Goal: Task Accomplishment & Management: Use online tool/utility

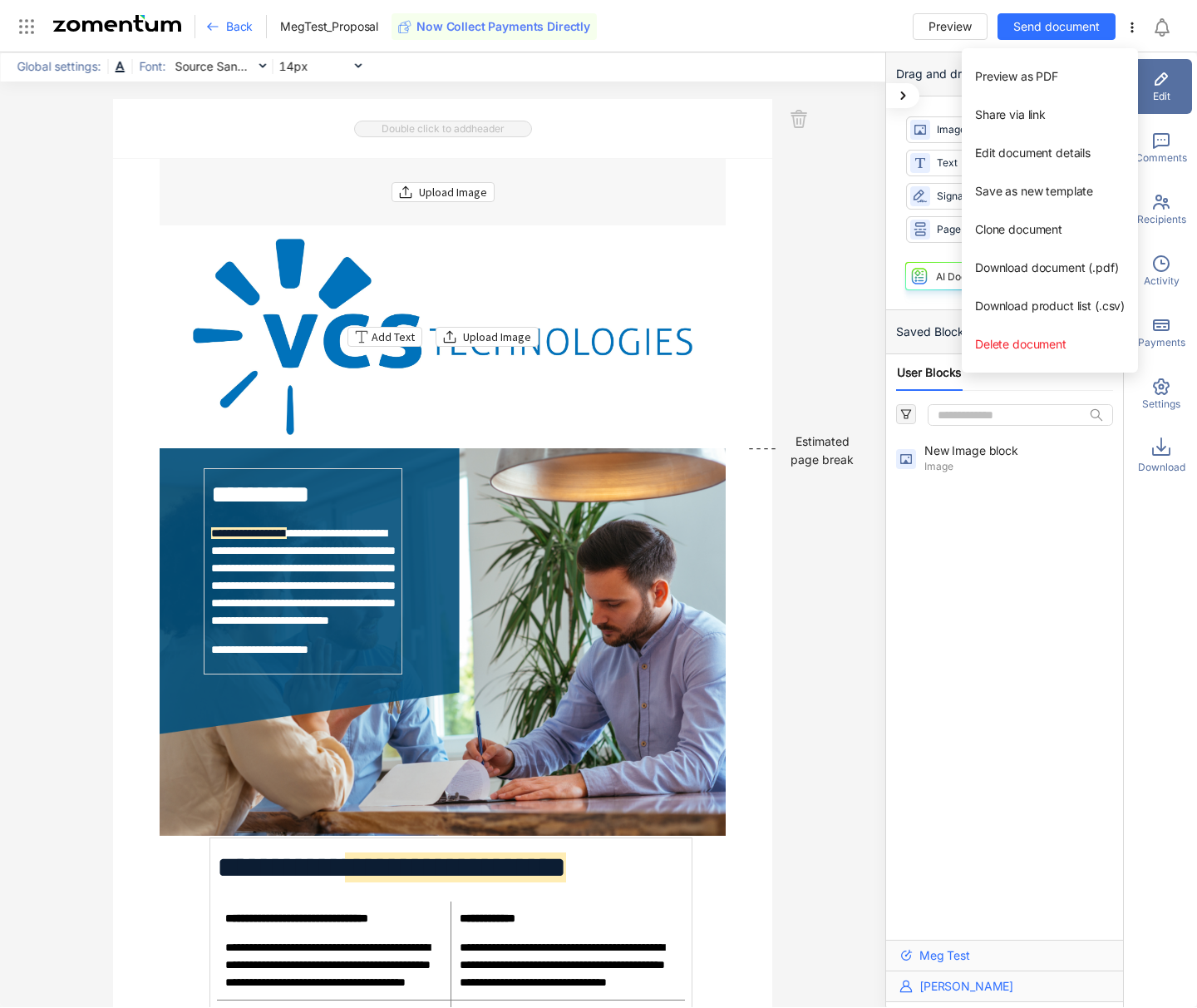
click at [351, 318] on div "Add Text Upload Image" at bounding box center [444, 337] width 567 height 196
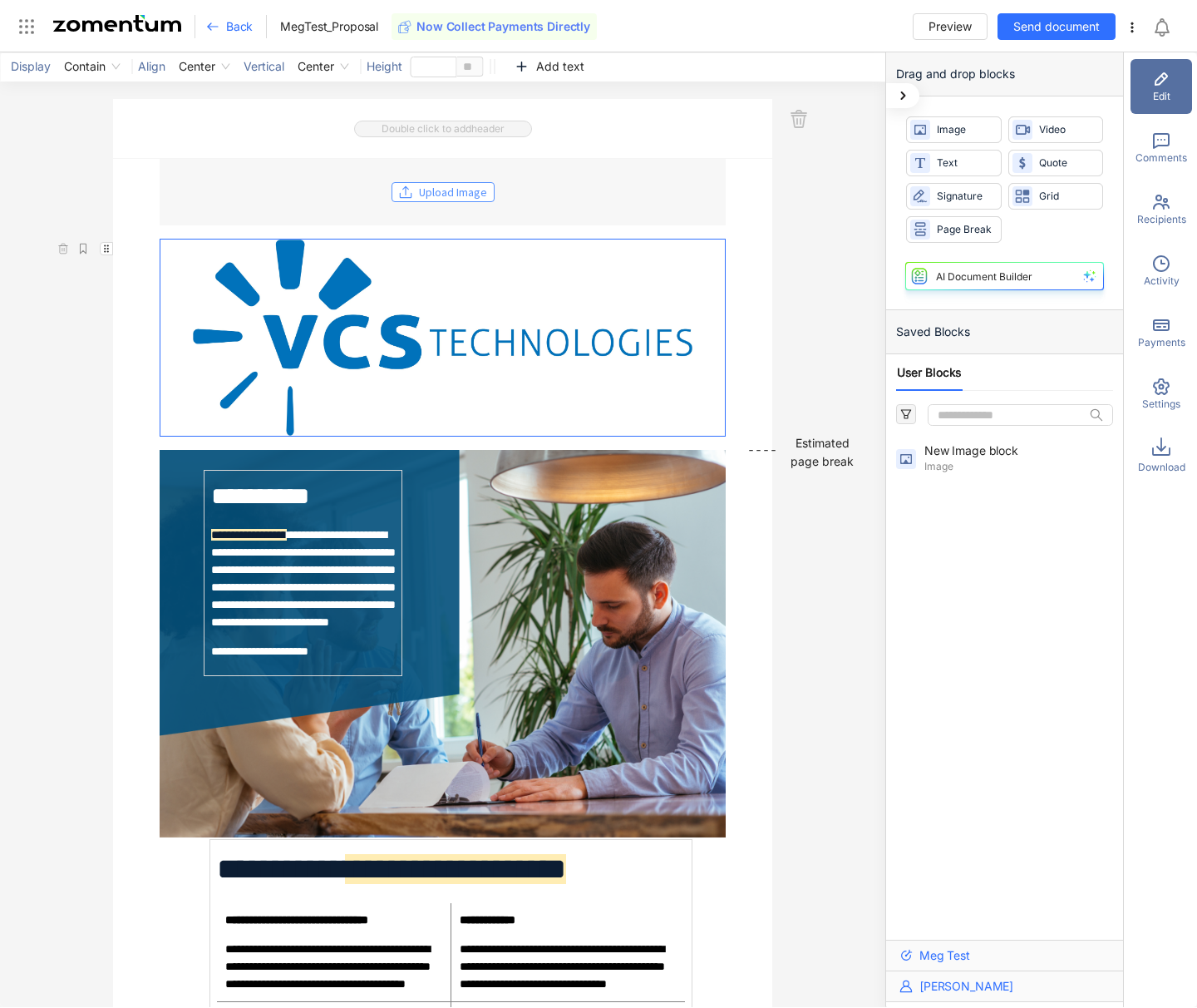
click at [450, 193] on span "Upload Image" at bounding box center [453, 192] width 69 height 18
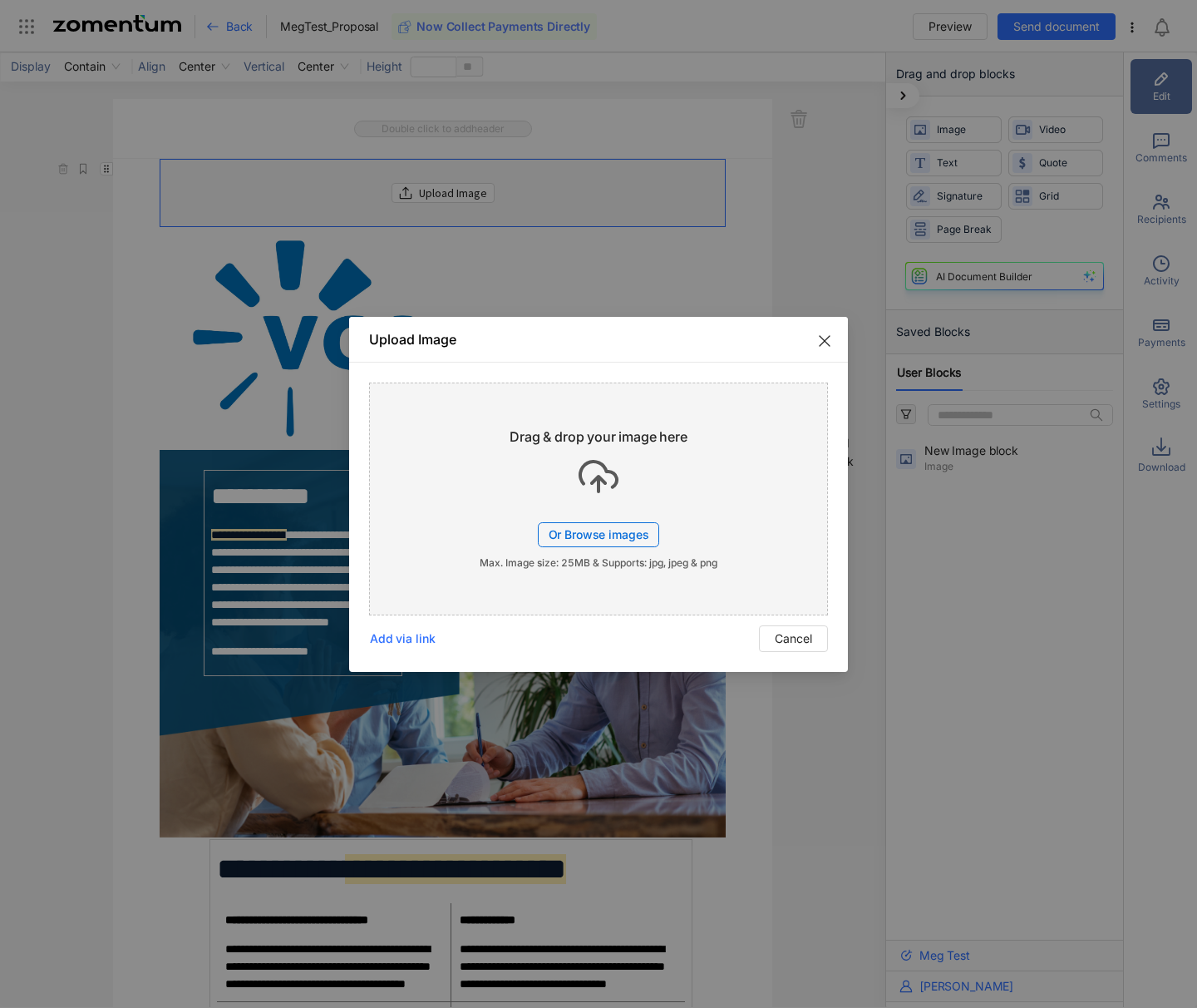
click at [616, 532] on span "Or Browse images" at bounding box center [599, 533] width 101 height 14
click at [801, 634] on span "Cancel" at bounding box center [793, 638] width 37 height 18
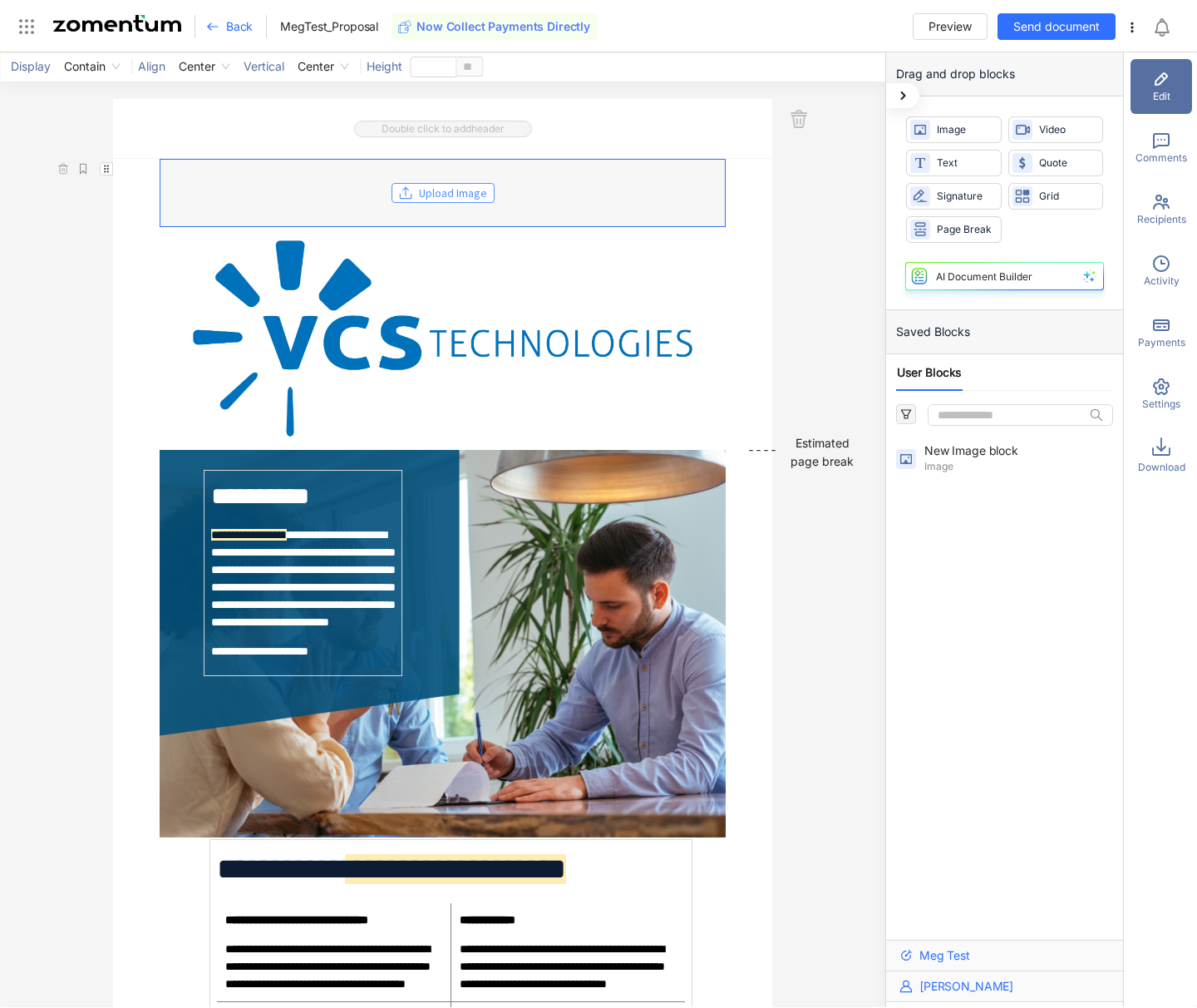
click at [444, 188] on span "Upload Image" at bounding box center [453, 193] width 69 height 18
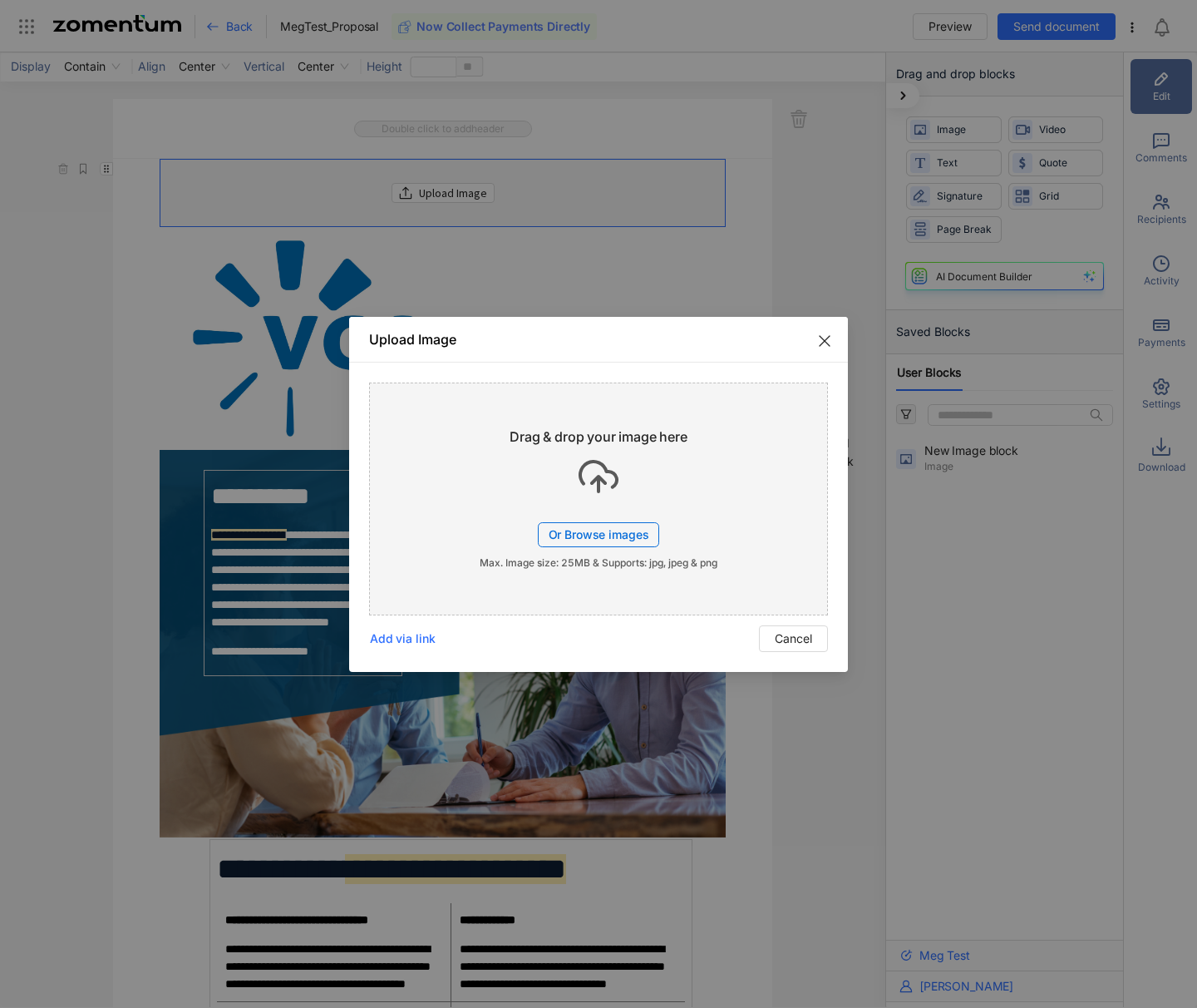
click at [595, 534] on span "Or Browse images" at bounding box center [599, 533] width 101 height 14
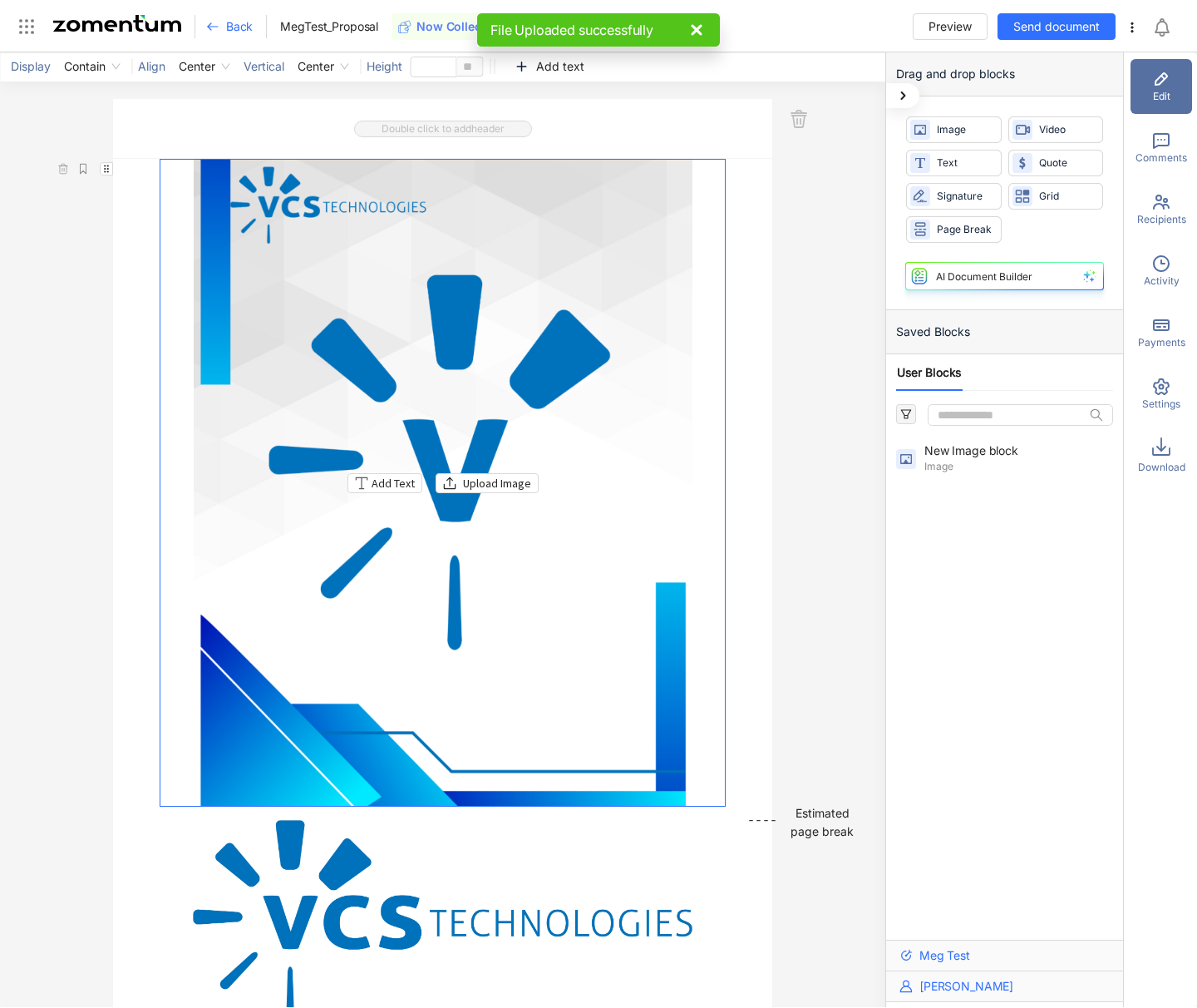
click at [333, 218] on div "Add Text Upload Image" at bounding box center [443, 483] width 565 height 646
click at [242, 702] on div "Add Text Upload Image" at bounding box center [443, 483] width 565 height 646
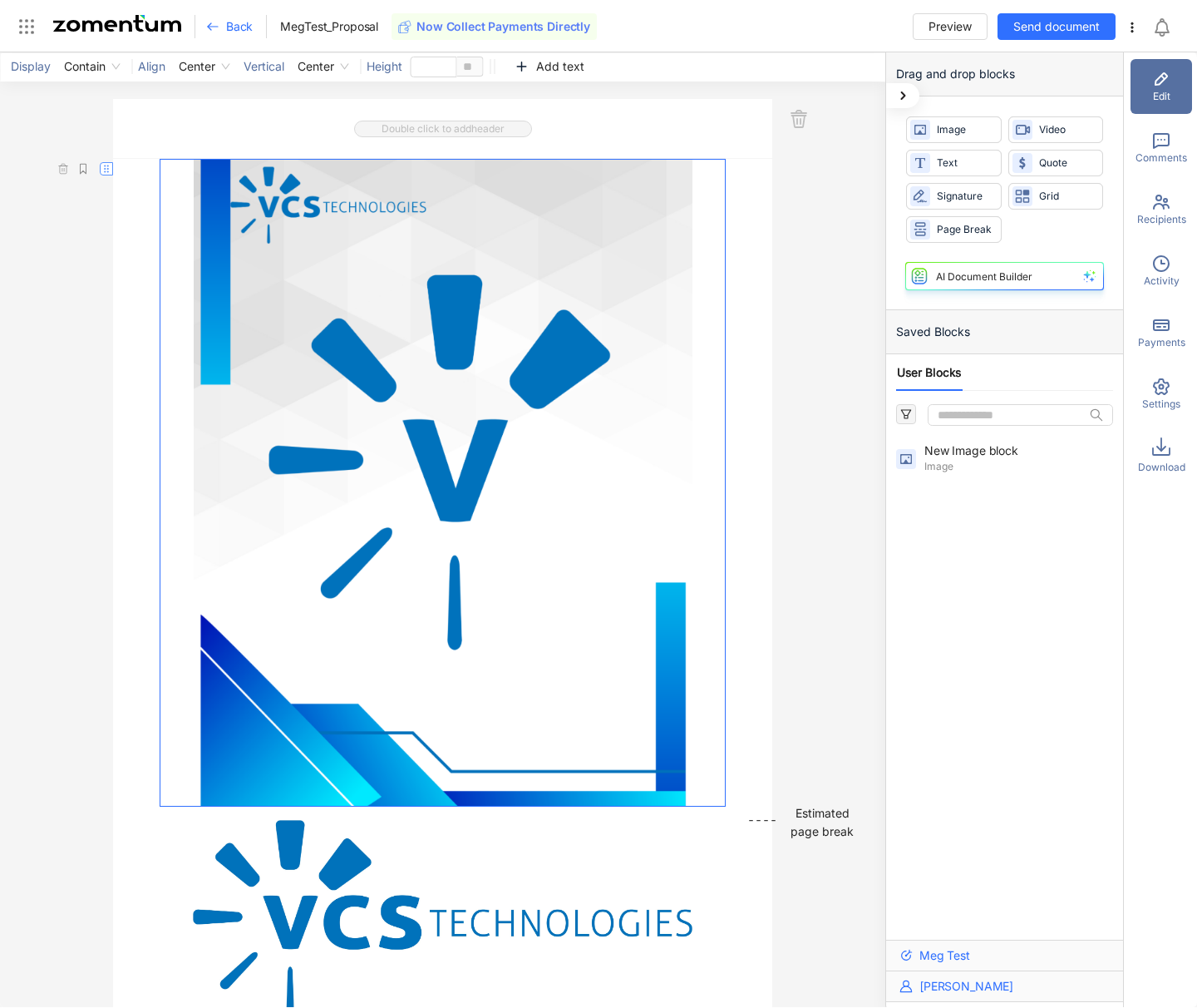
click at [104, 169] on icon "button" at bounding box center [106, 168] width 12 height 12
click at [325, 61] on span "Center" at bounding box center [322, 66] width 51 height 25
click at [327, 117] on div "Center" at bounding box center [322, 126] width 52 height 18
click at [210, 60] on span "Center" at bounding box center [204, 66] width 51 height 25
click at [97, 65] on span "Contain" at bounding box center [91, 66] width 57 height 25
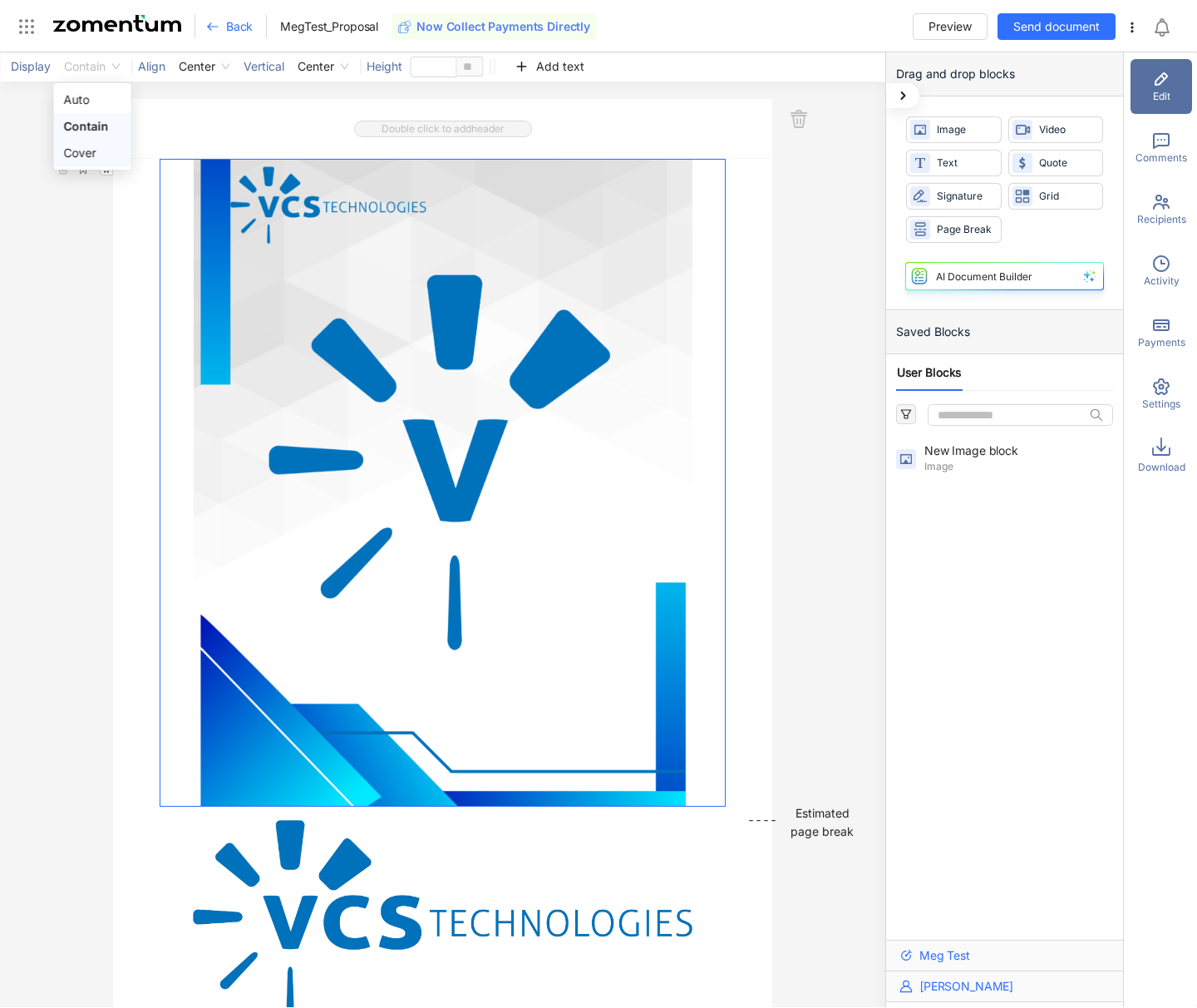
click at [81, 155] on div "Cover" at bounding box center [91, 153] width 58 height 18
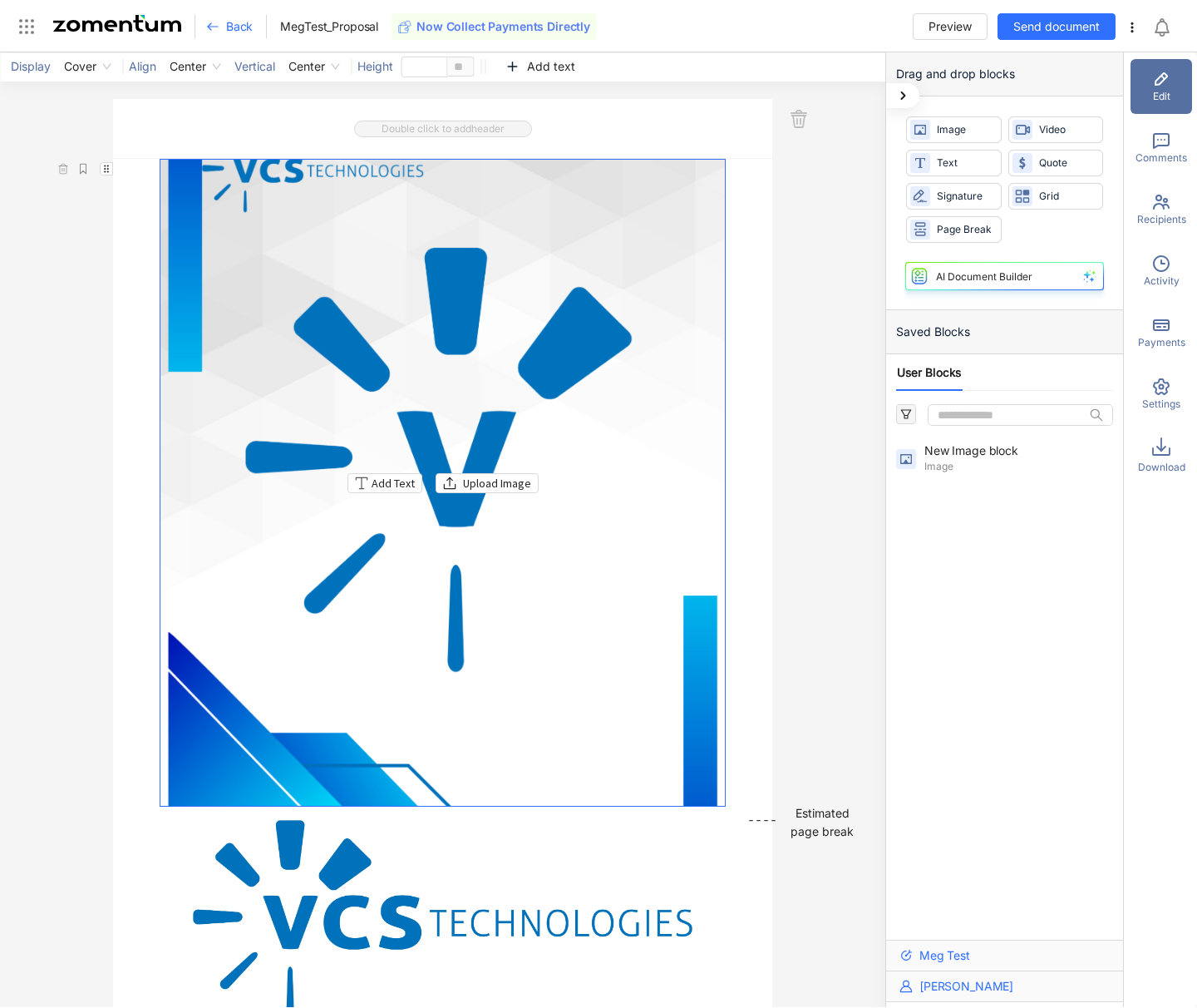
click at [398, 327] on div "Add Text Upload Image" at bounding box center [443, 483] width 565 height 646
drag, startPoint x: 433, startPoint y: 340, endPoint x: 443, endPoint y: 393, distance: 53.9
click at [443, 393] on div "Add Text Upload Image" at bounding box center [443, 483] width 565 height 646
click at [407, 561] on div "Add Text Upload Image" at bounding box center [443, 483] width 565 height 646
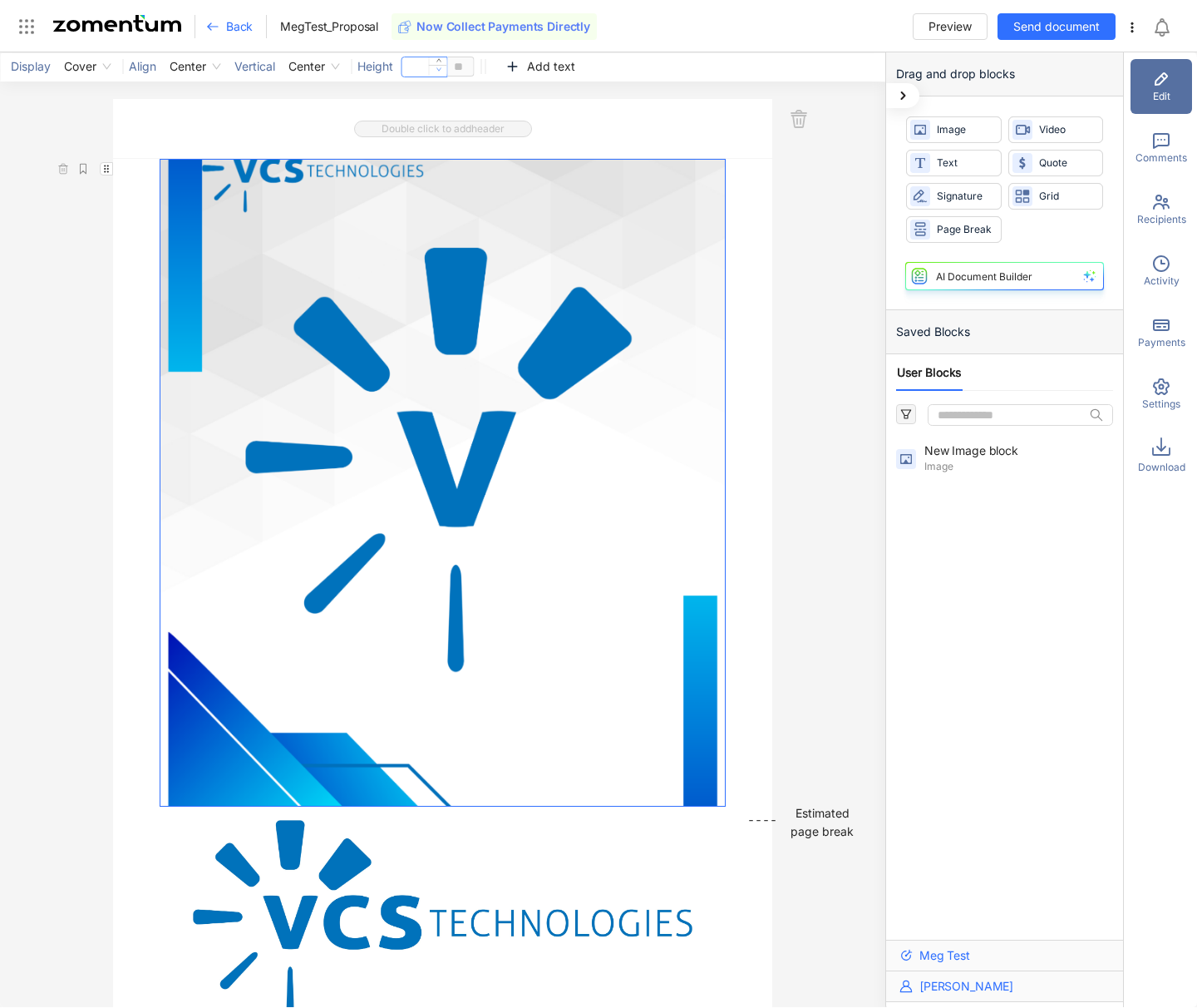
click at [439, 69] on icon "down" at bounding box center [437, 70] width 5 height 4
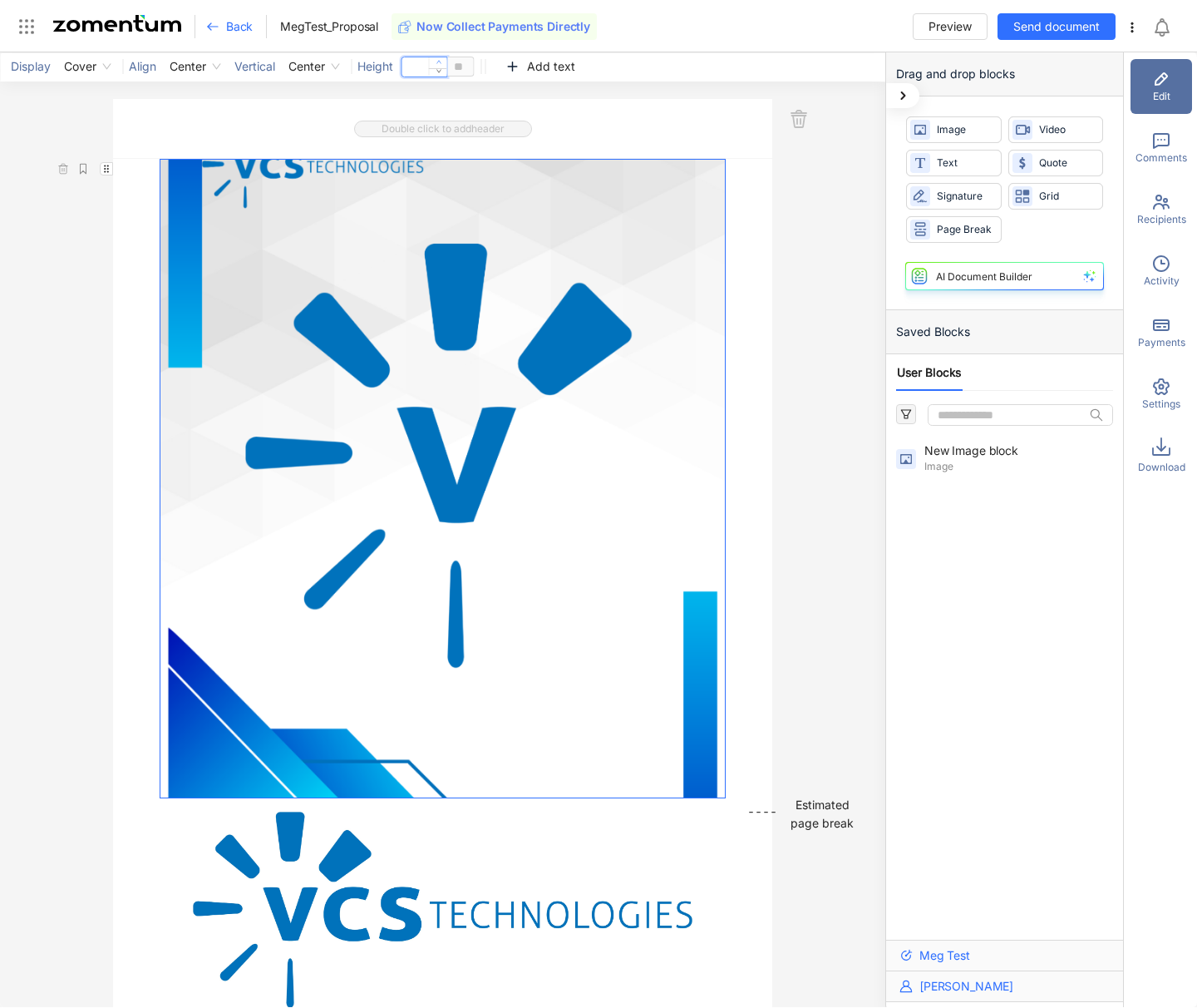
click at [441, 60] on icon "up" at bounding box center [438, 62] width 5 height 5
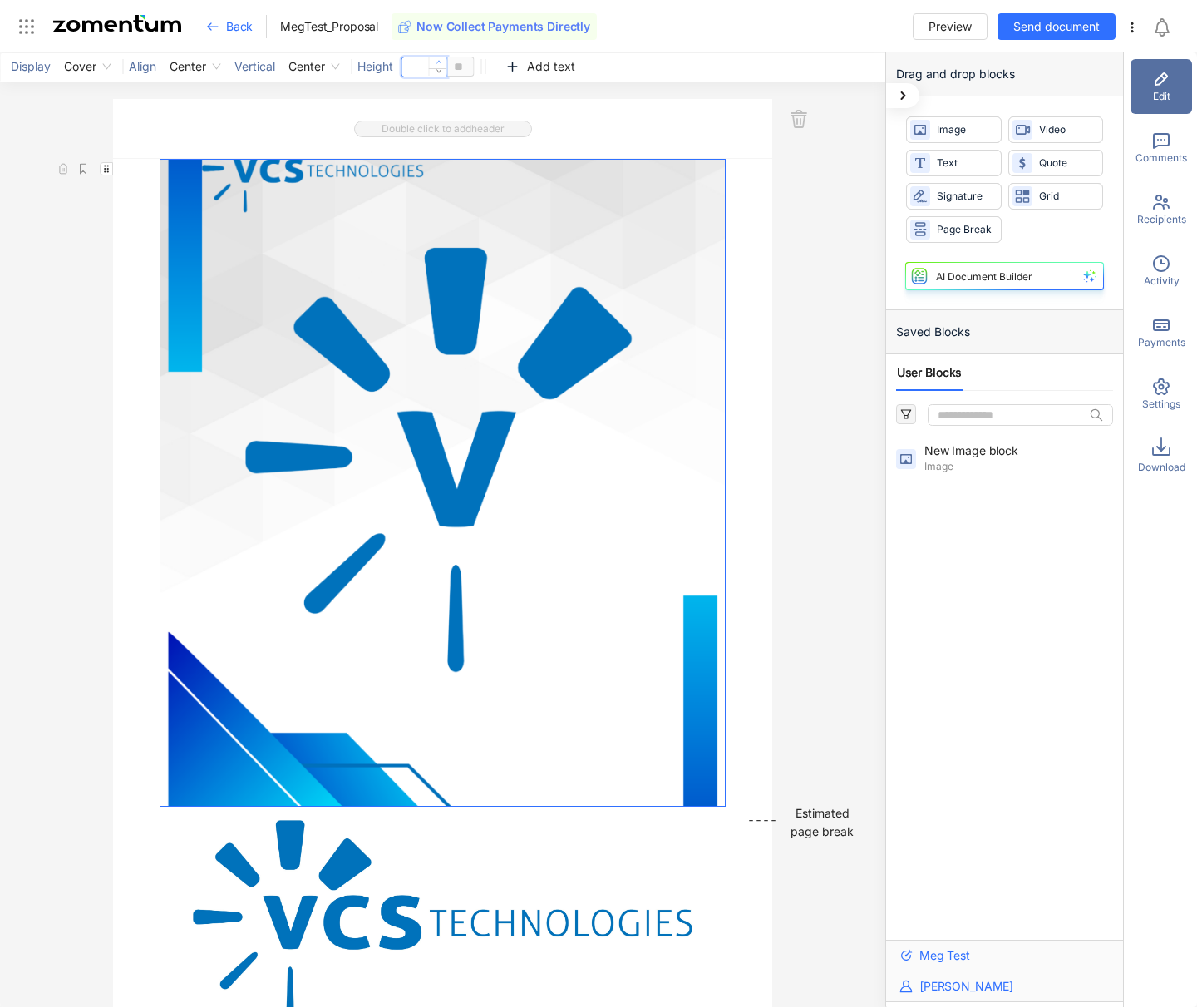
click at [441, 60] on icon "up" at bounding box center [438, 62] width 5 height 5
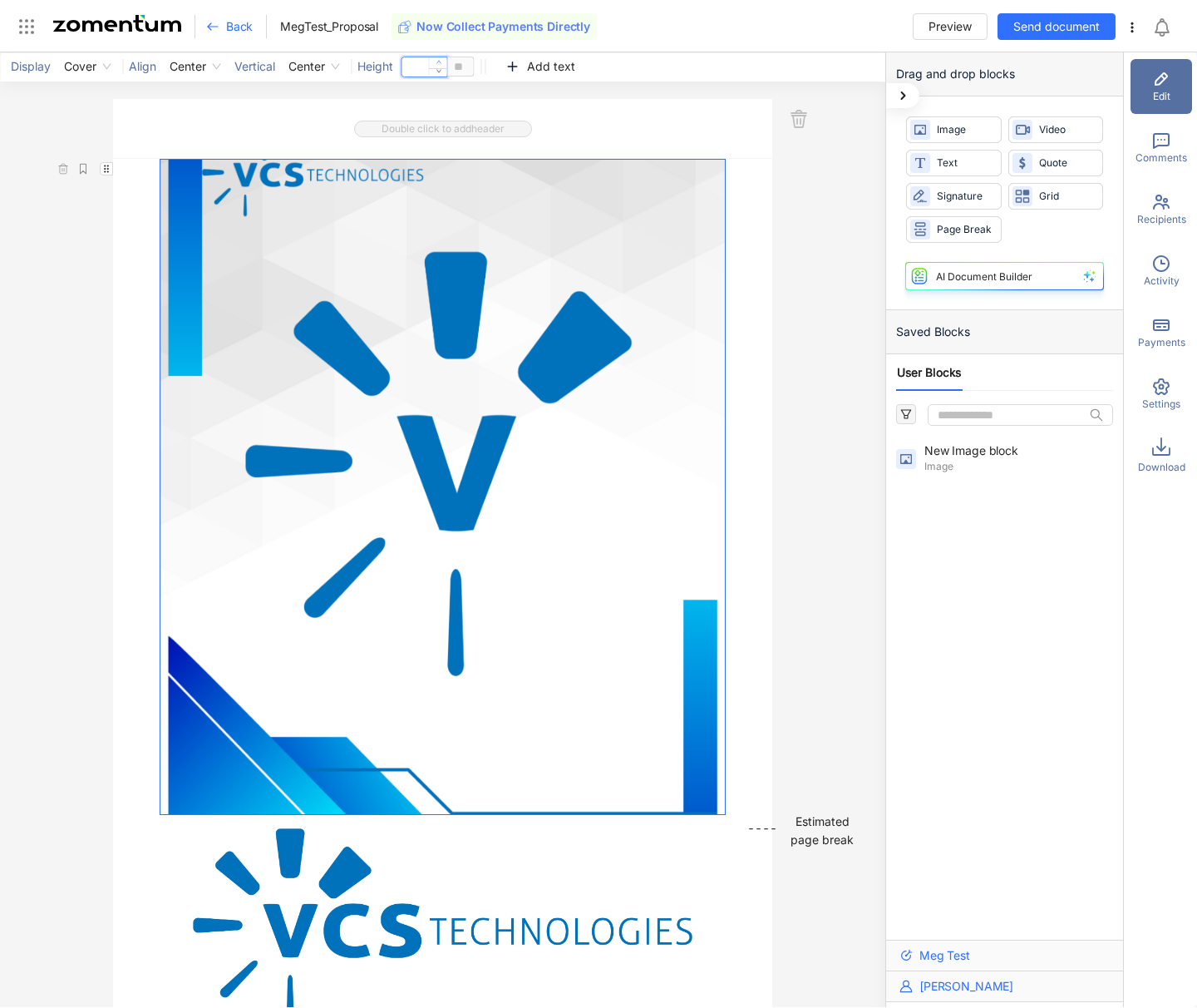
click at [441, 60] on icon "up" at bounding box center [438, 62] width 5 height 5
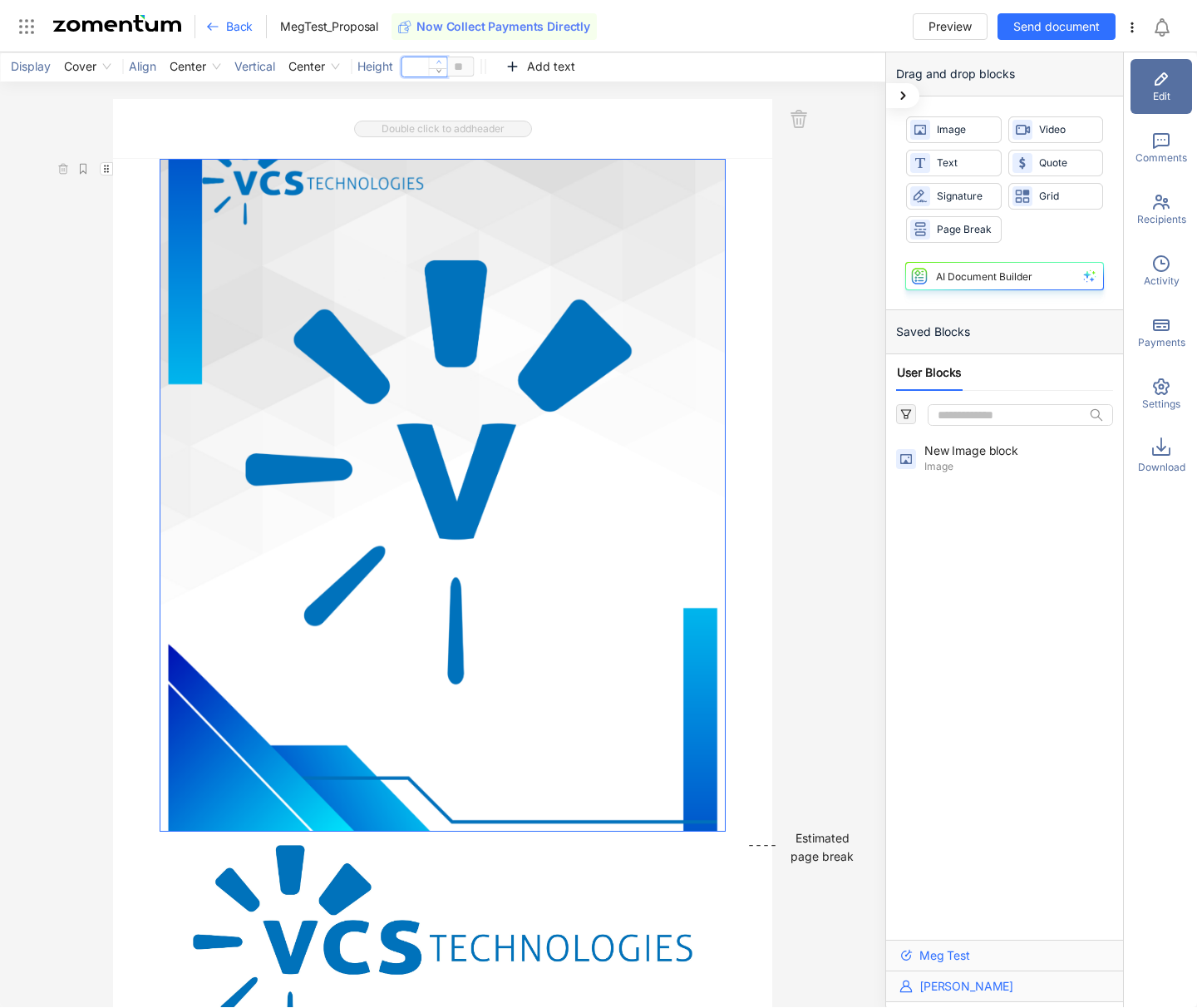
click at [441, 60] on icon "up" at bounding box center [438, 62] width 5 height 5
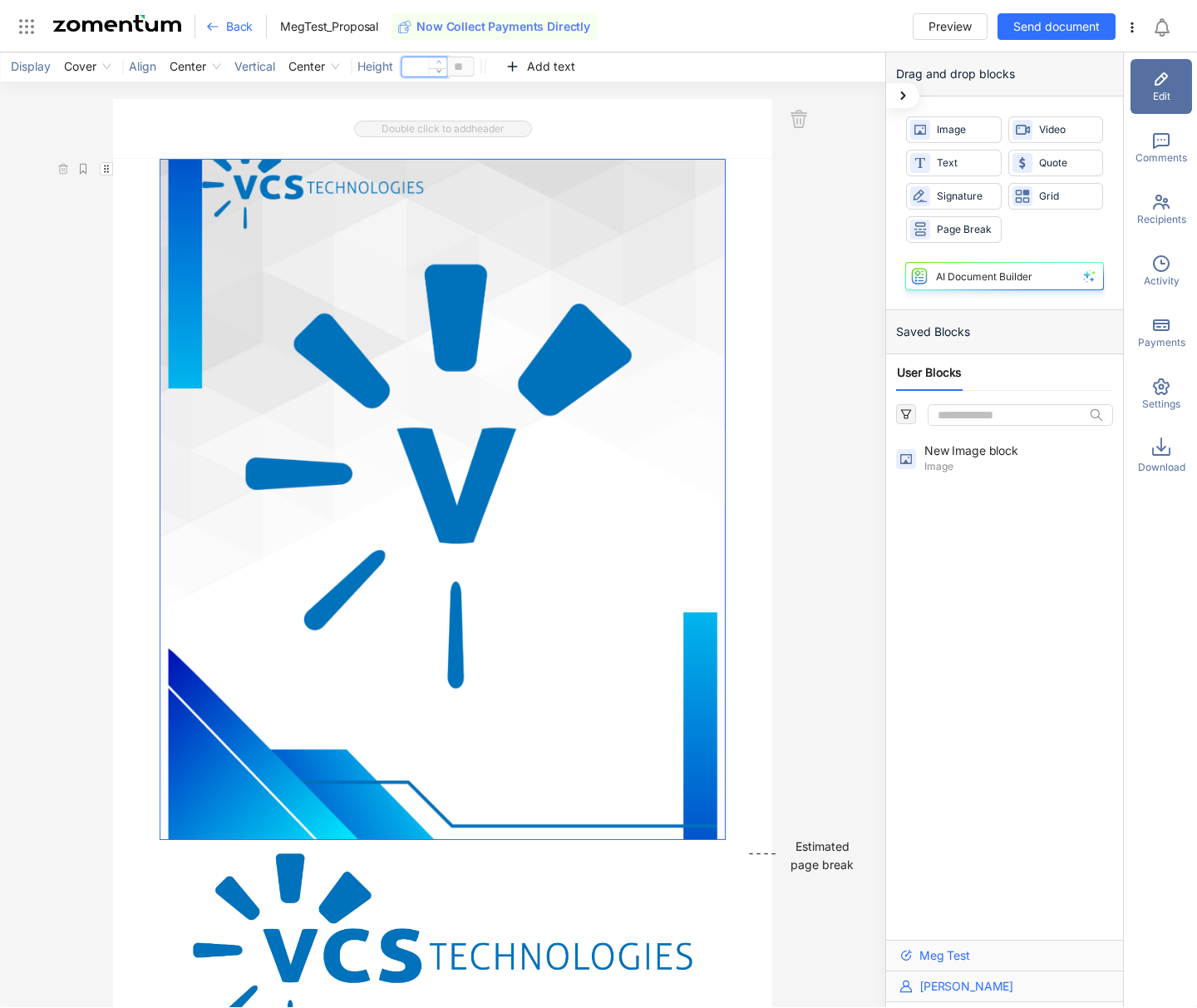
click at [441, 60] on icon "up" at bounding box center [438, 62] width 5 height 5
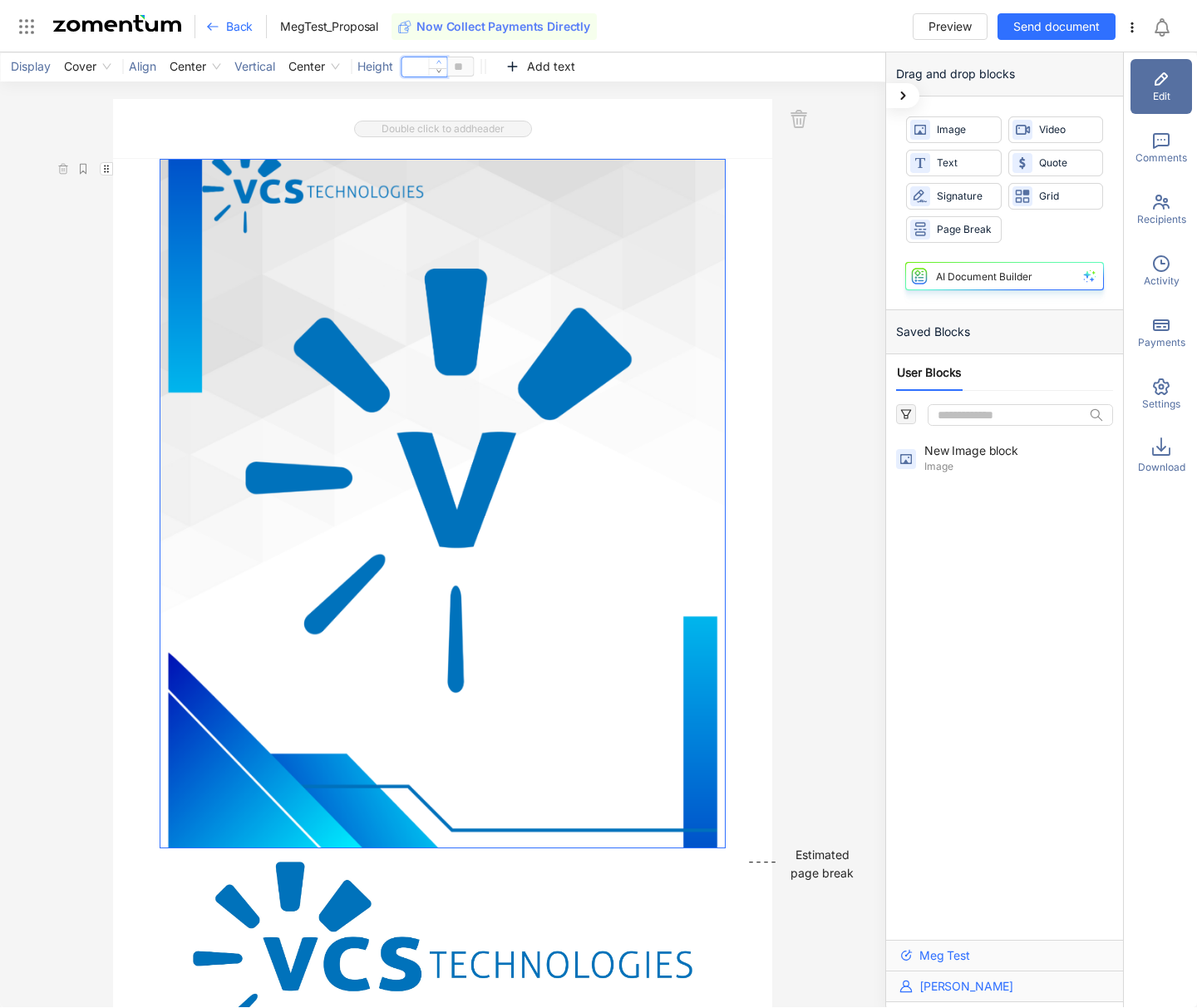
click at [441, 60] on icon "up" at bounding box center [438, 62] width 5 height 5
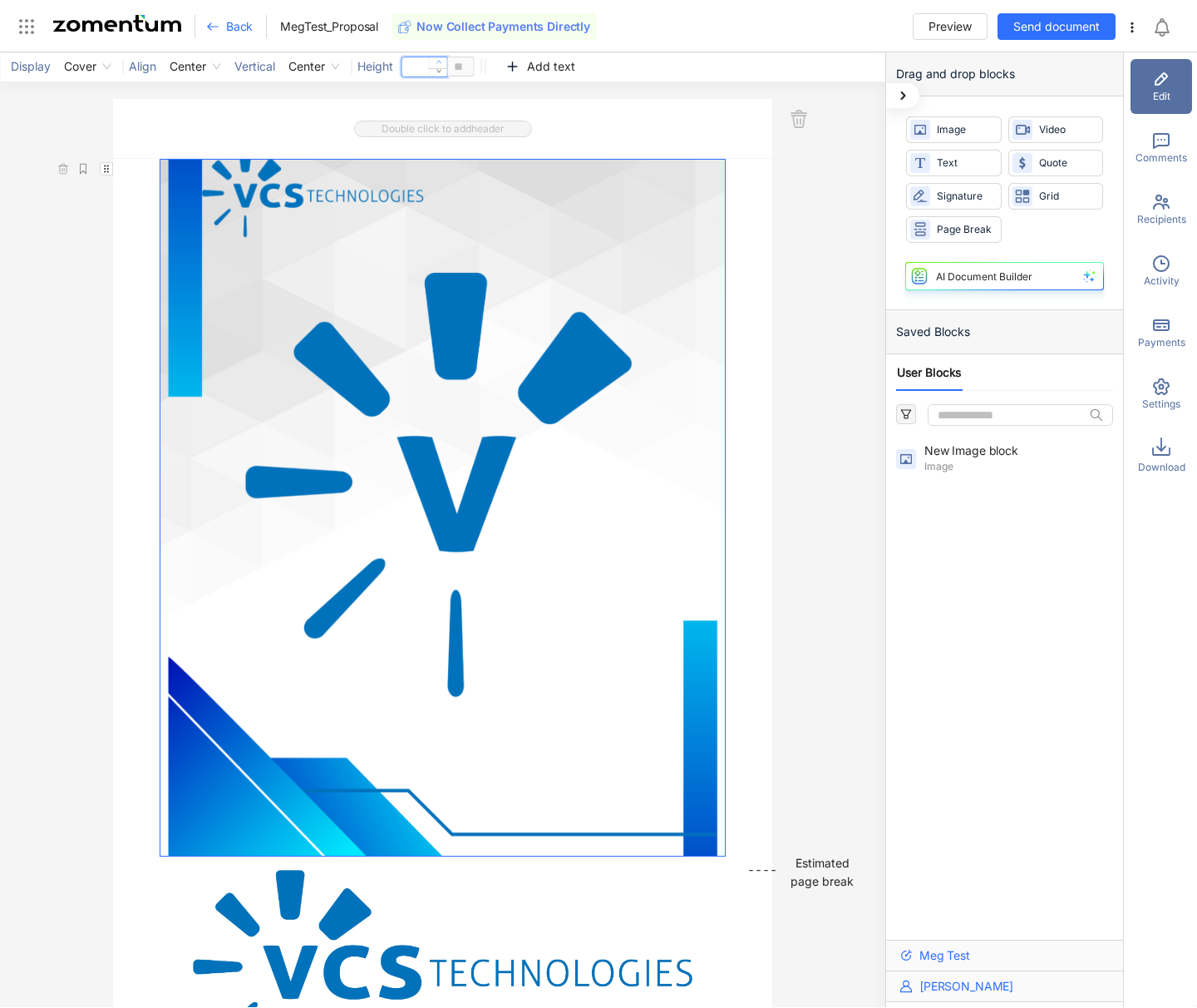
click at [441, 60] on icon "up" at bounding box center [438, 62] width 5 height 5
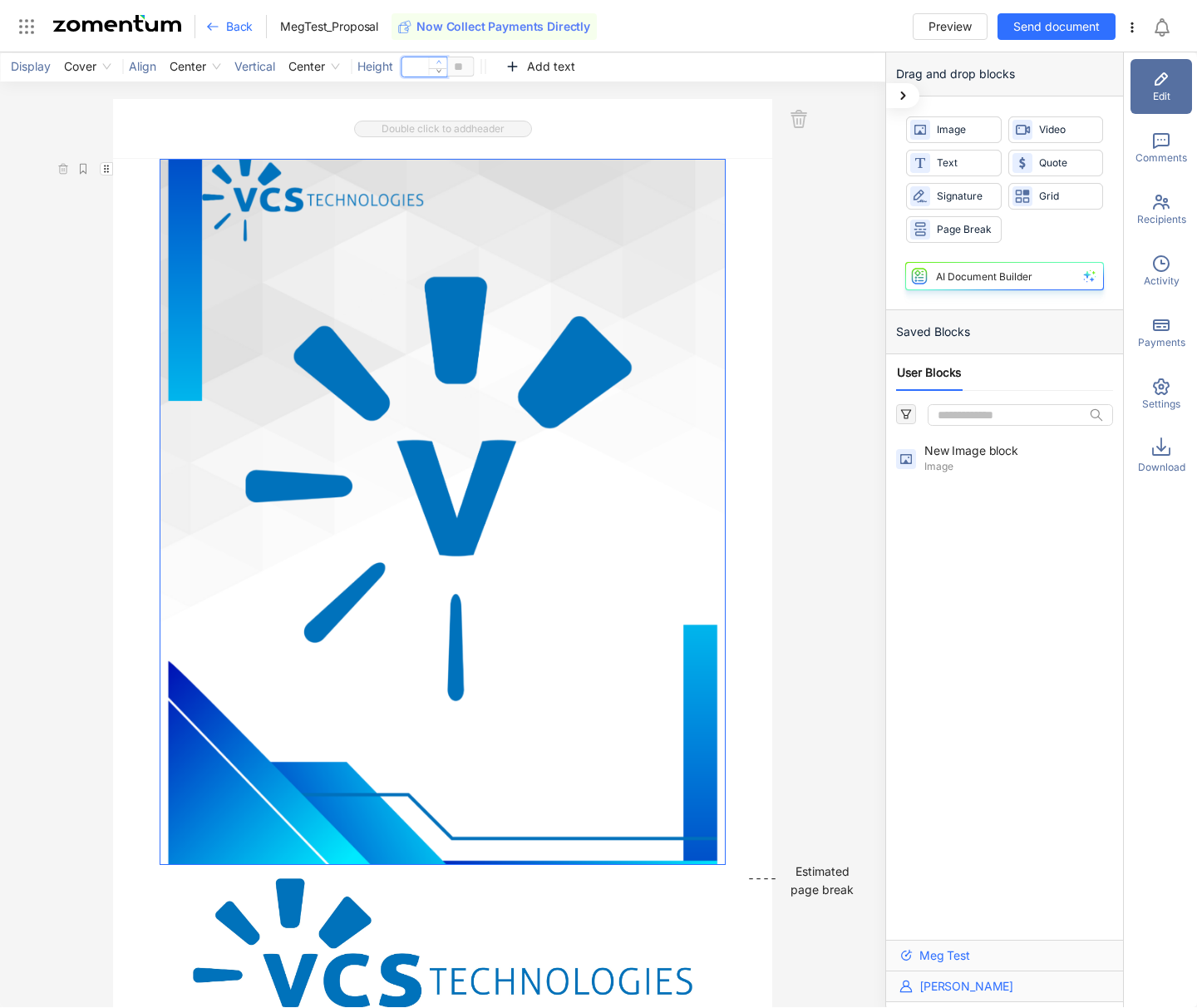
click at [441, 60] on icon "up" at bounding box center [438, 62] width 5 height 5
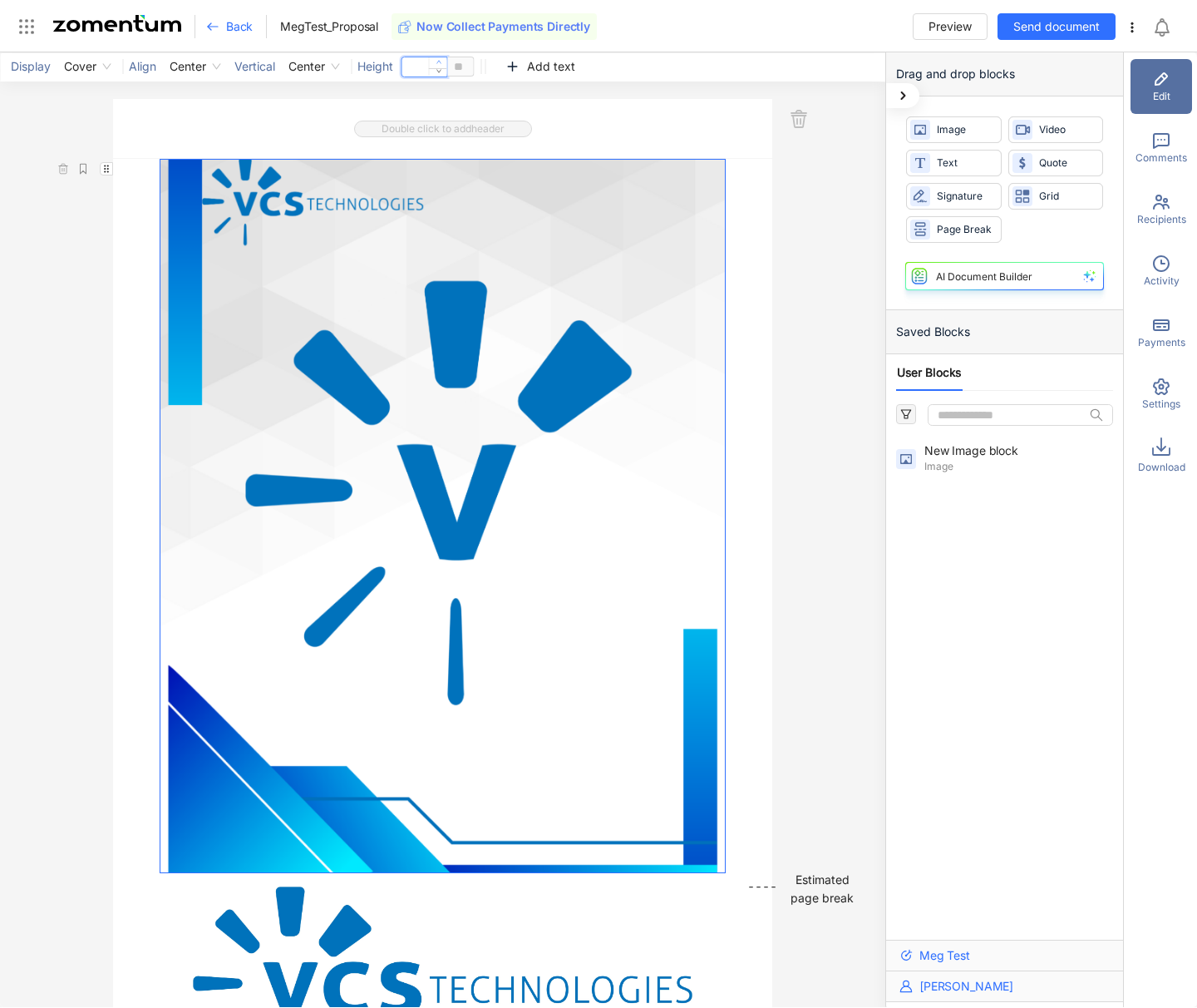
click at [441, 60] on icon "up" at bounding box center [438, 62] width 5 height 5
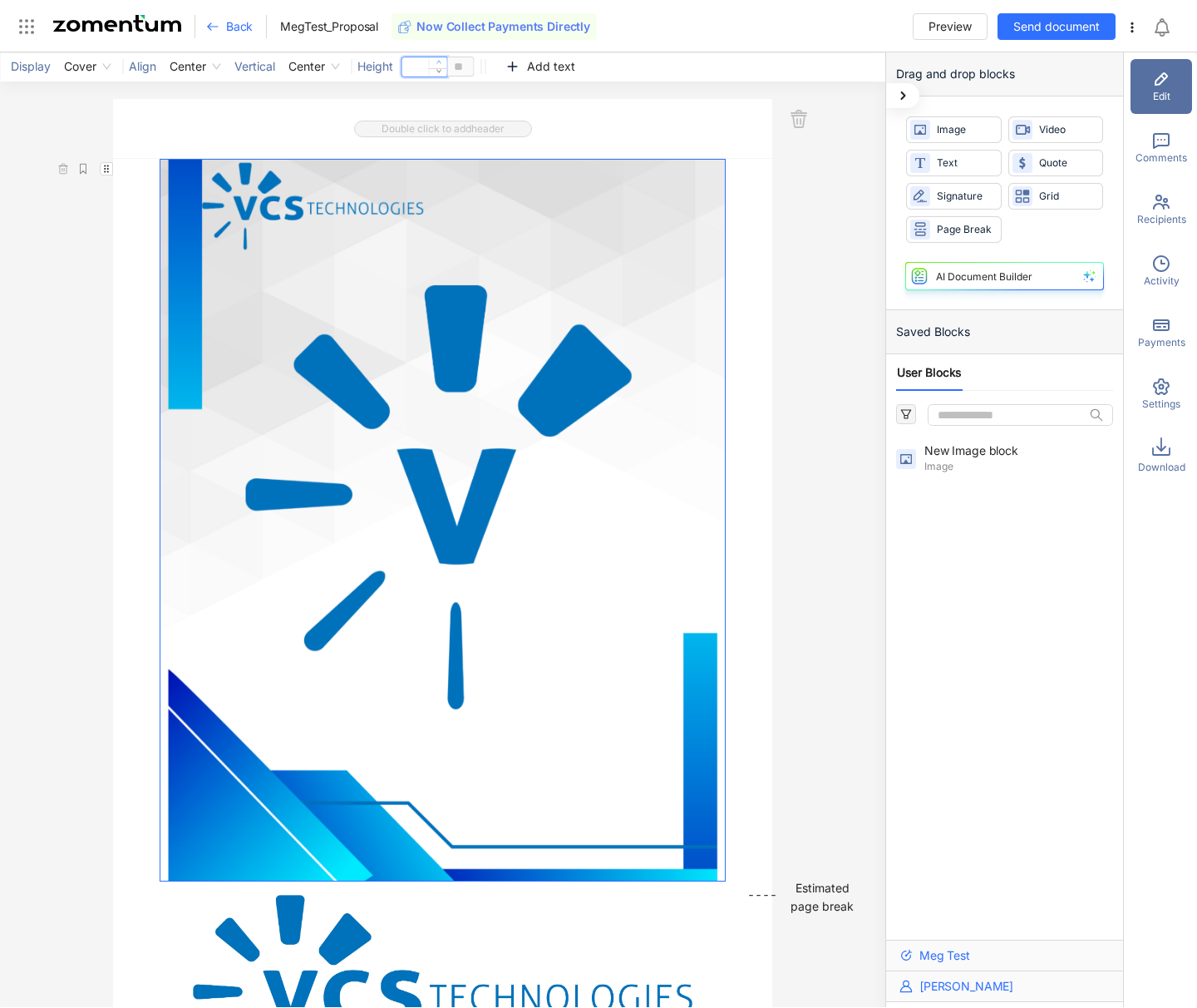
click at [441, 60] on icon "up" at bounding box center [438, 62] width 5 height 5
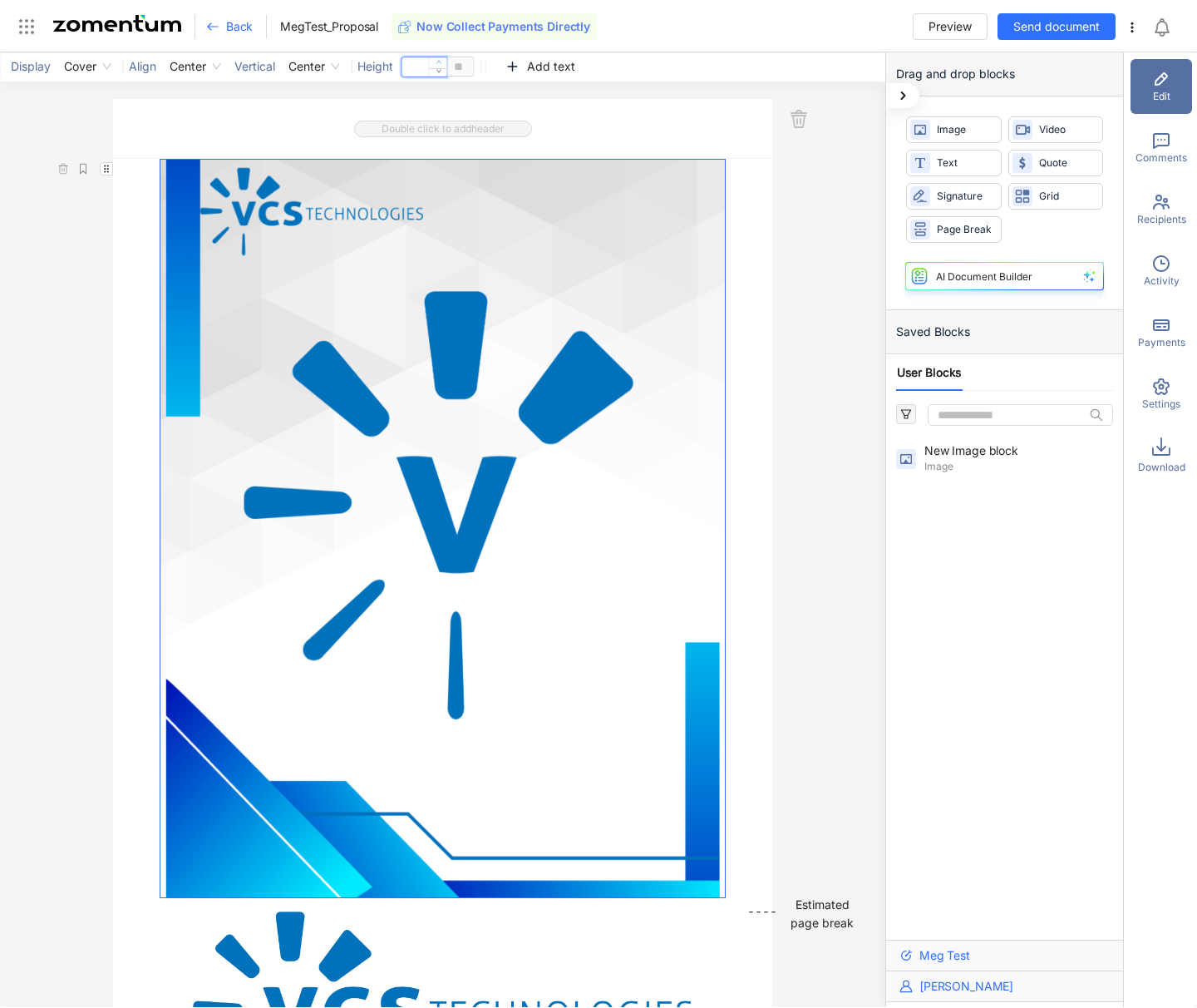
click at [441, 60] on icon "up" at bounding box center [438, 62] width 5 height 5
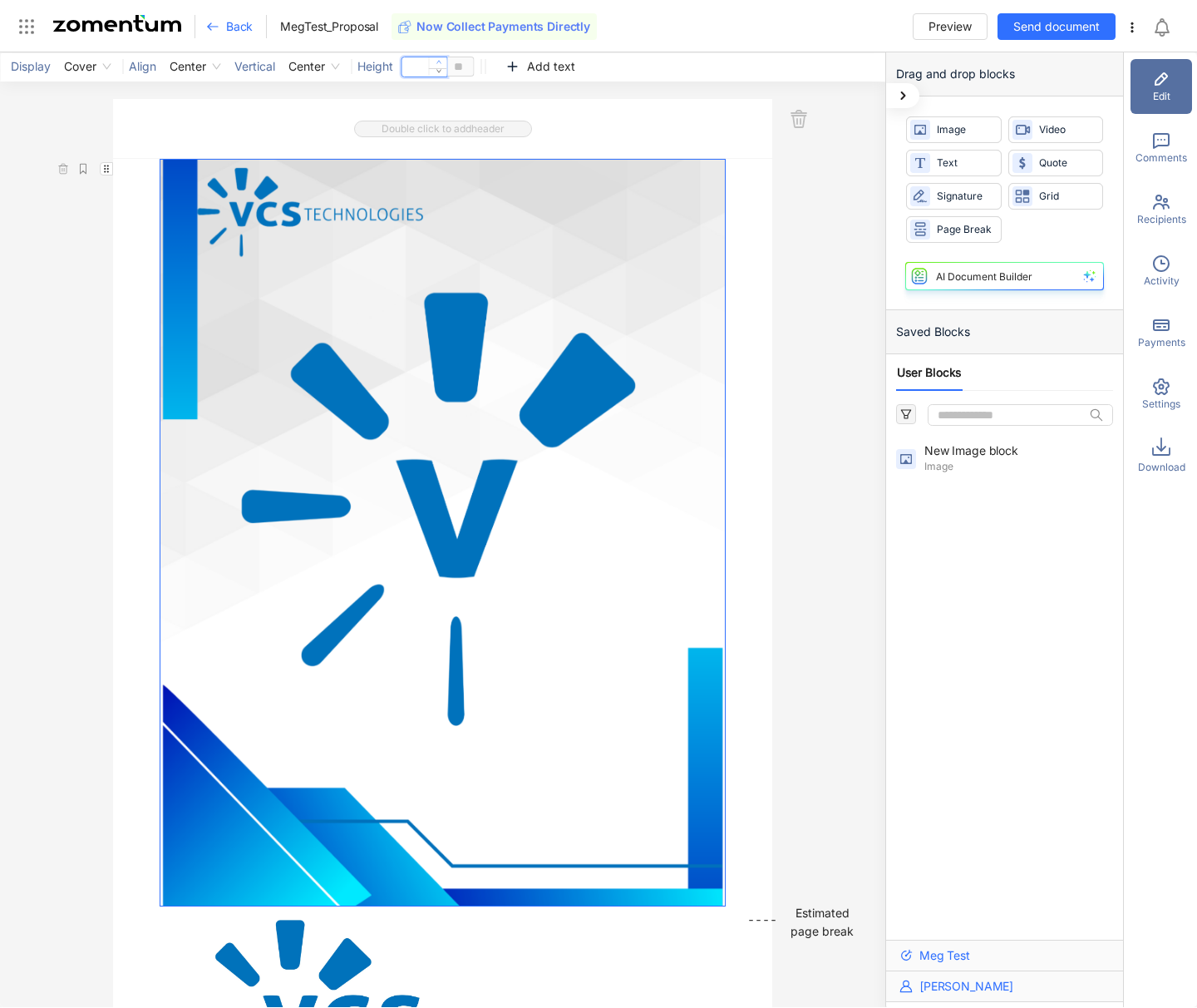
click at [441, 60] on icon "up" at bounding box center [438, 62] width 5 height 5
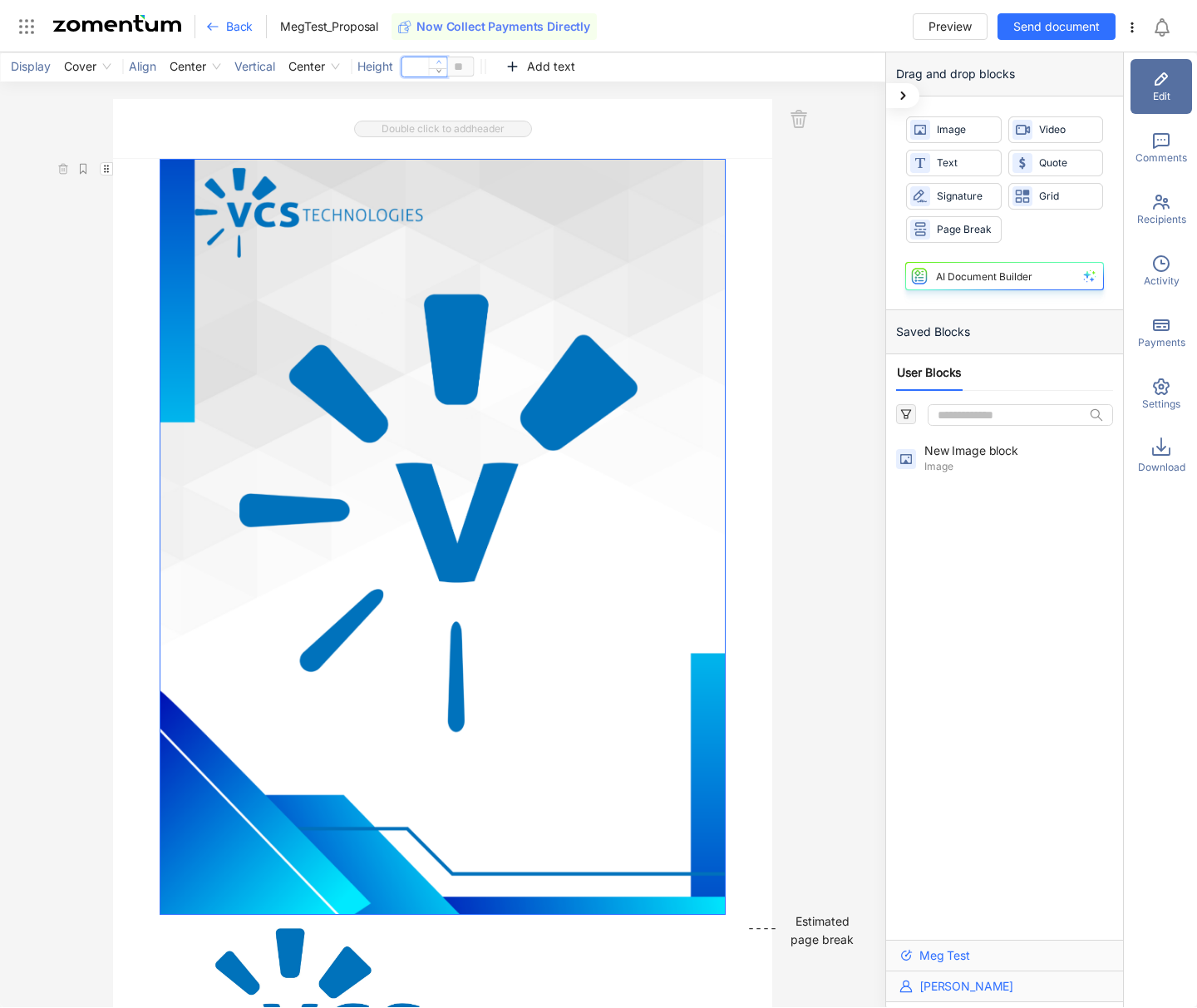
click at [441, 60] on icon "up" at bounding box center [438, 62] width 5 height 5
type input "***"
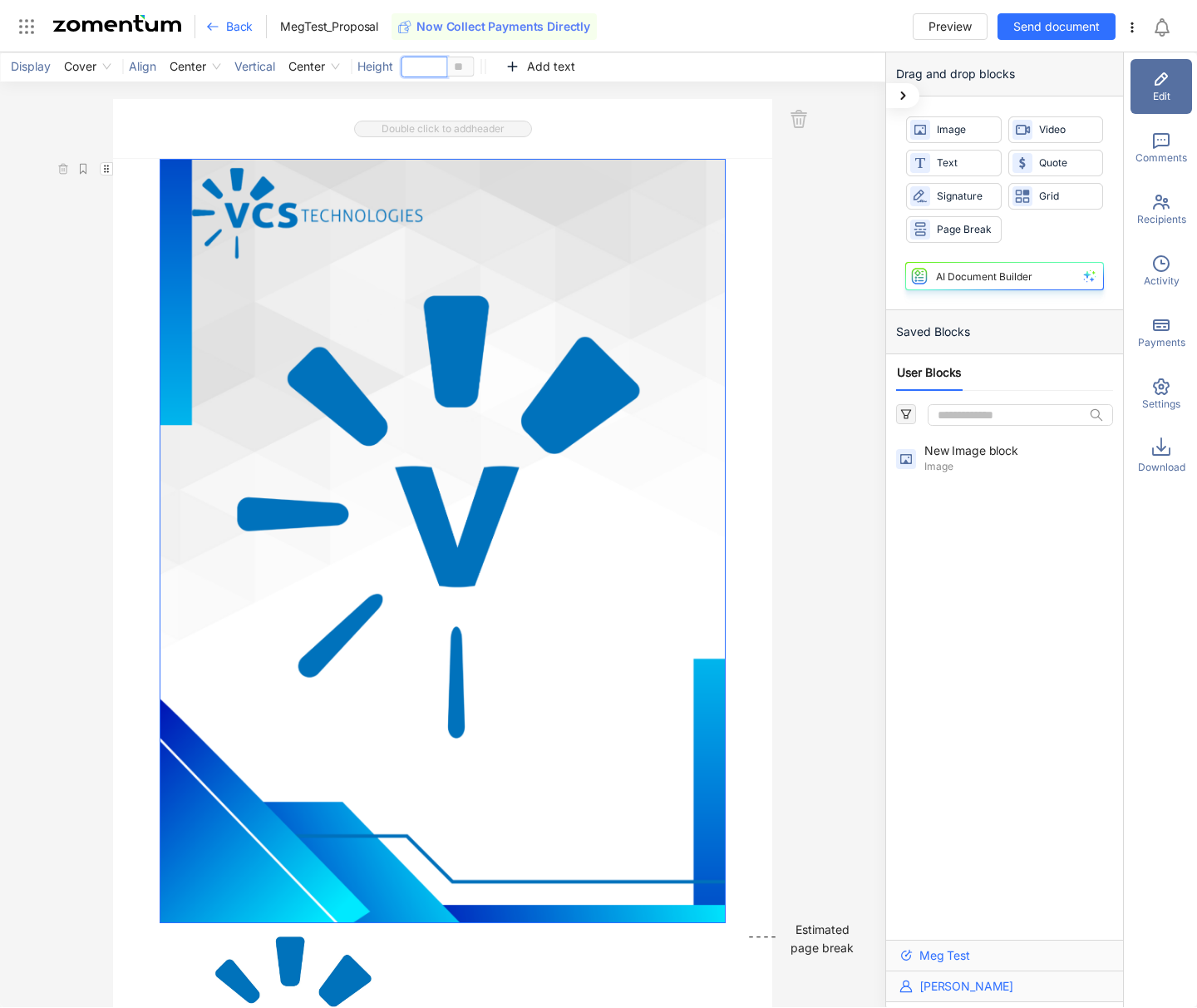
click at [241, 114] on div "Double click to add header" at bounding box center [444, 128] width 660 height 59
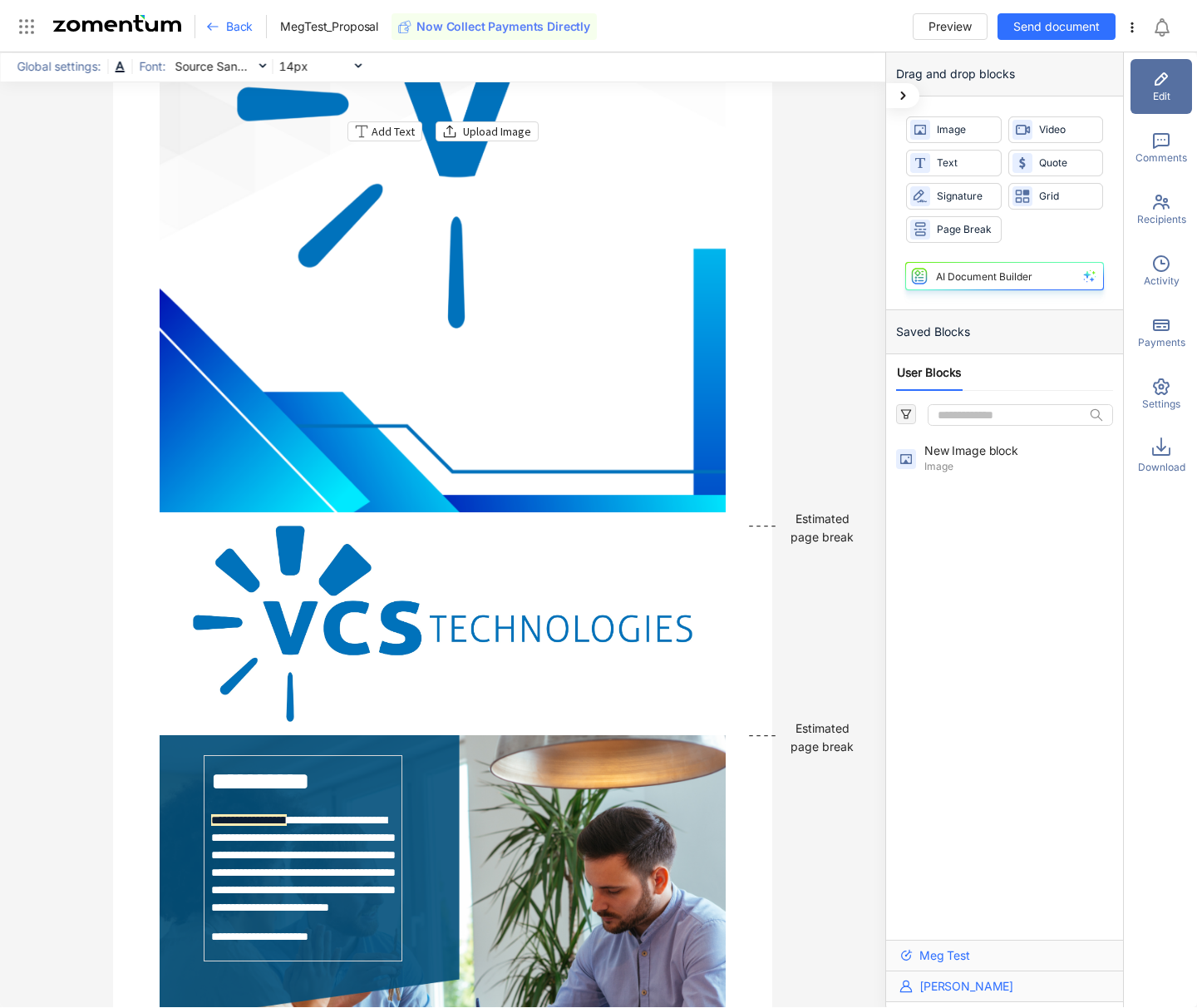
scroll to position [415, 0]
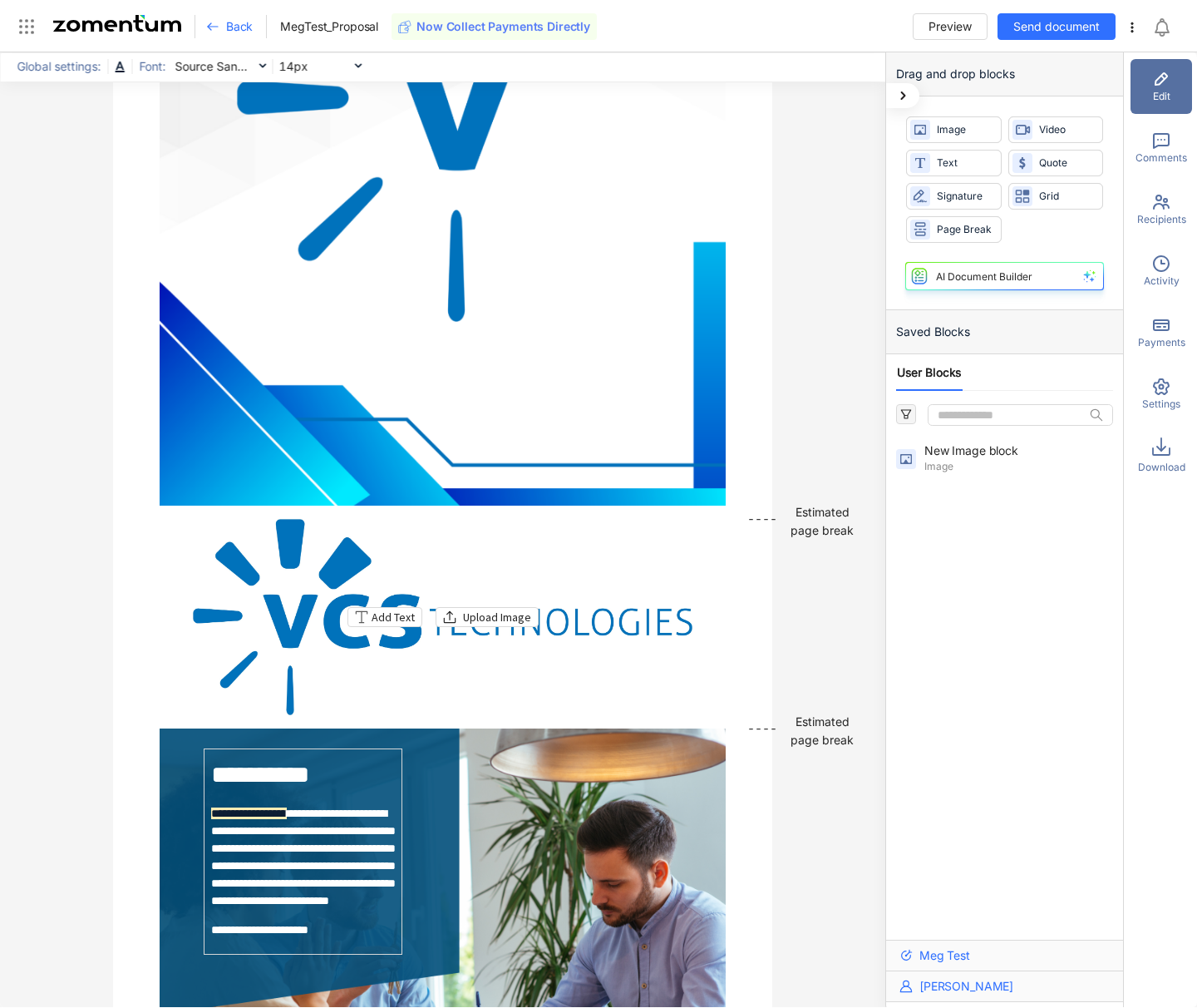
click at [265, 627] on div "Add Text Upload Image" at bounding box center [444, 617] width 567 height 196
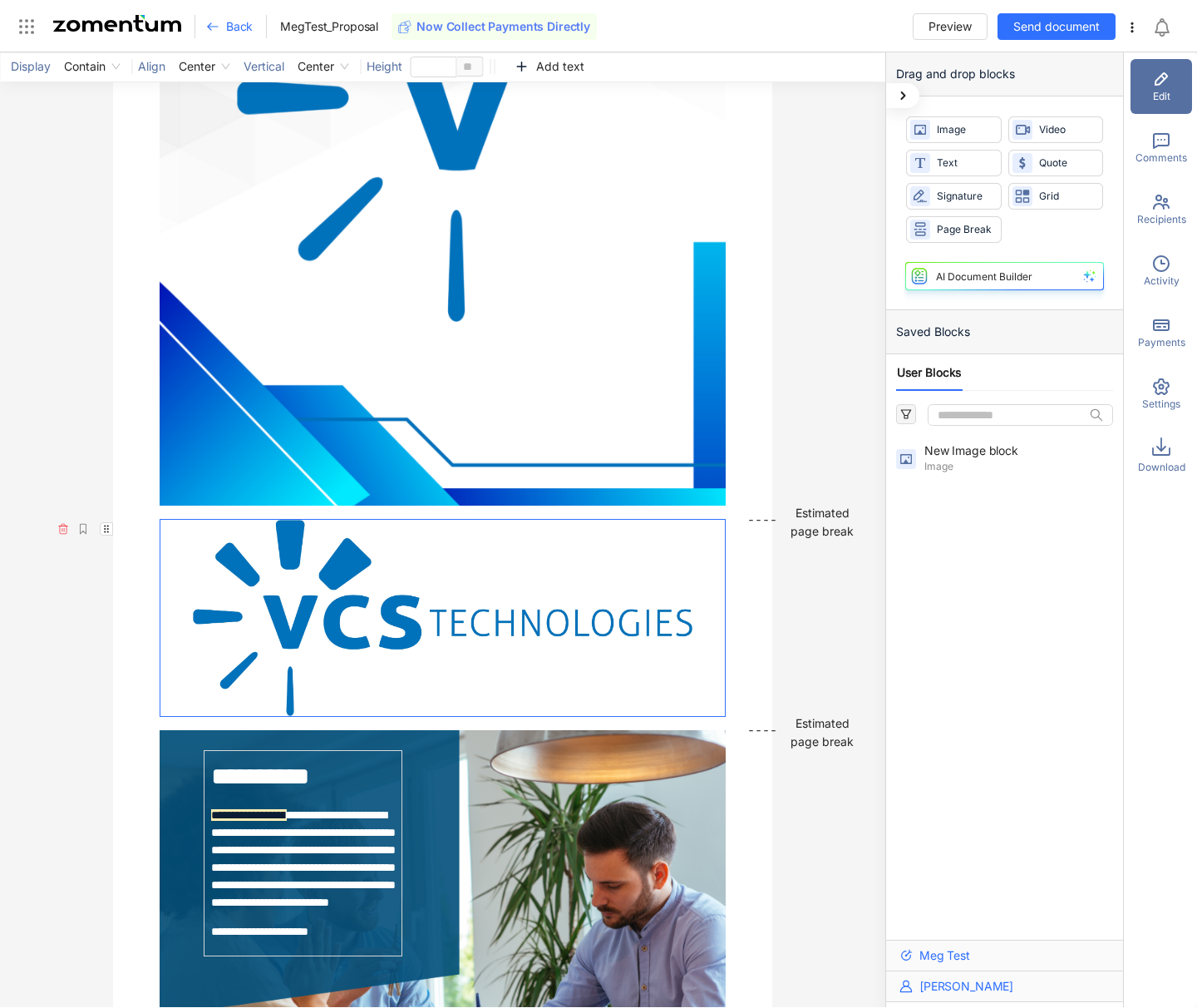
click at [58, 525] on icon "button" at bounding box center [63, 529] width 12 height 12
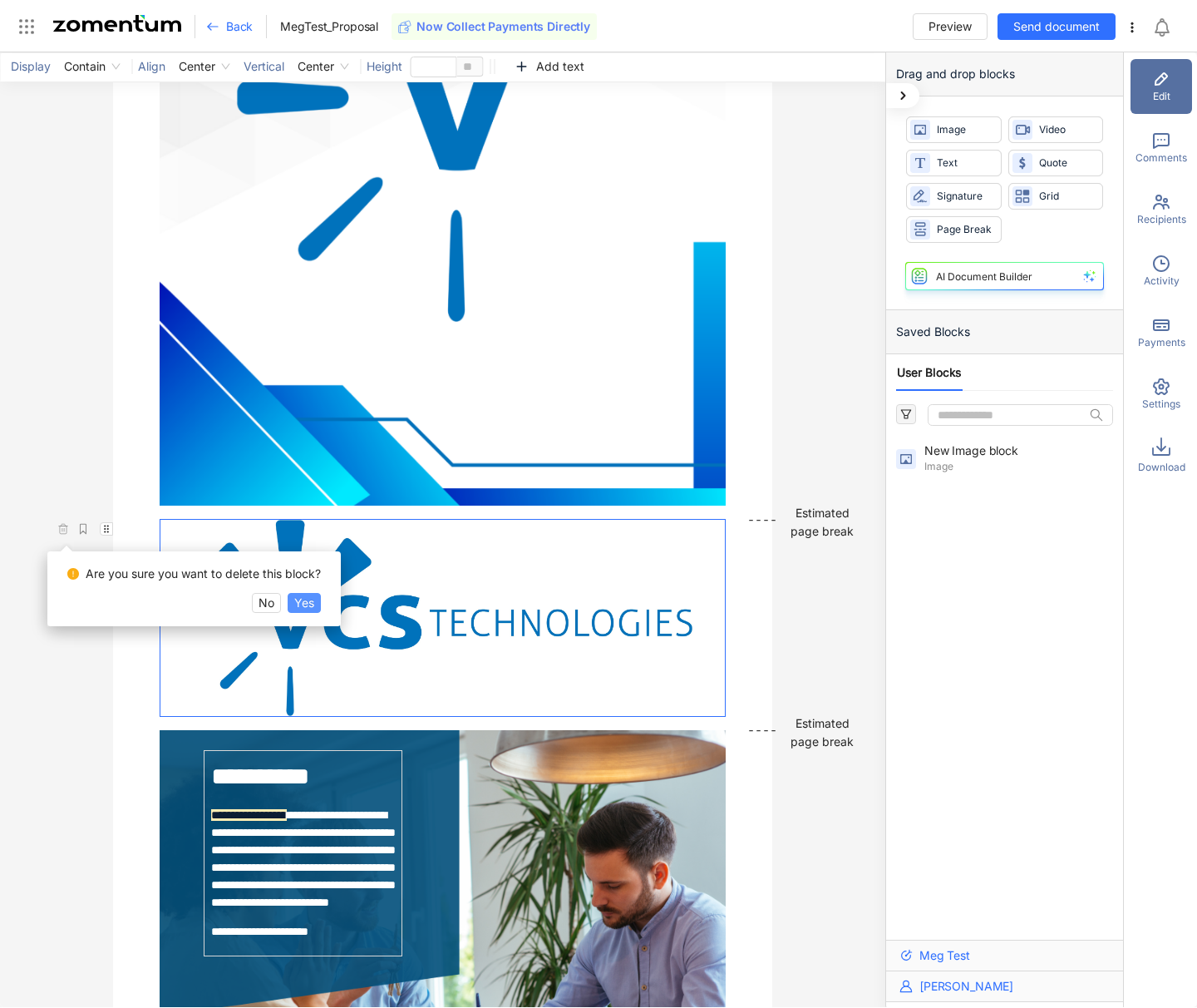
click at [314, 599] on span "Yes" at bounding box center [305, 603] width 20 height 18
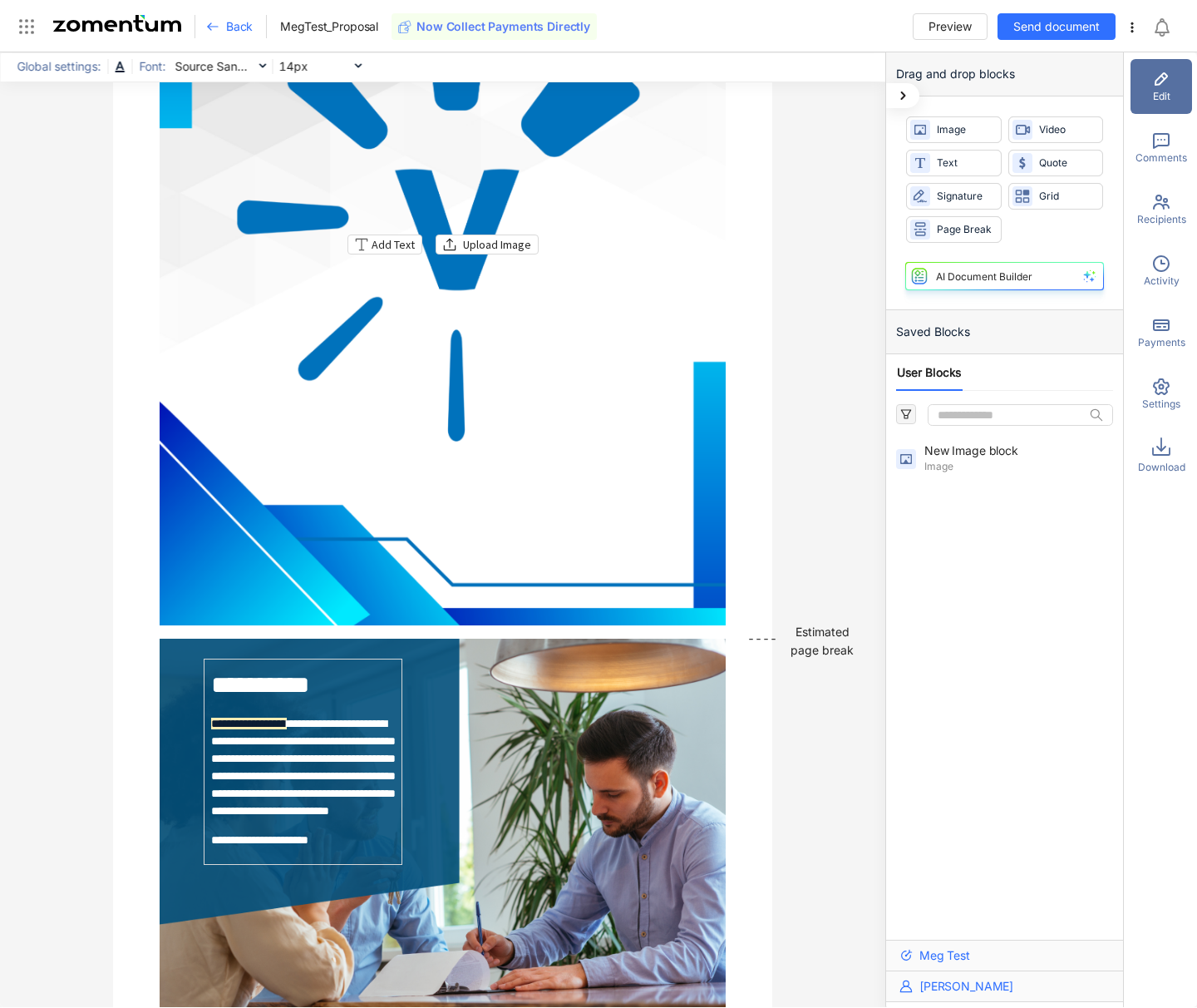
scroll to position [333, 0]
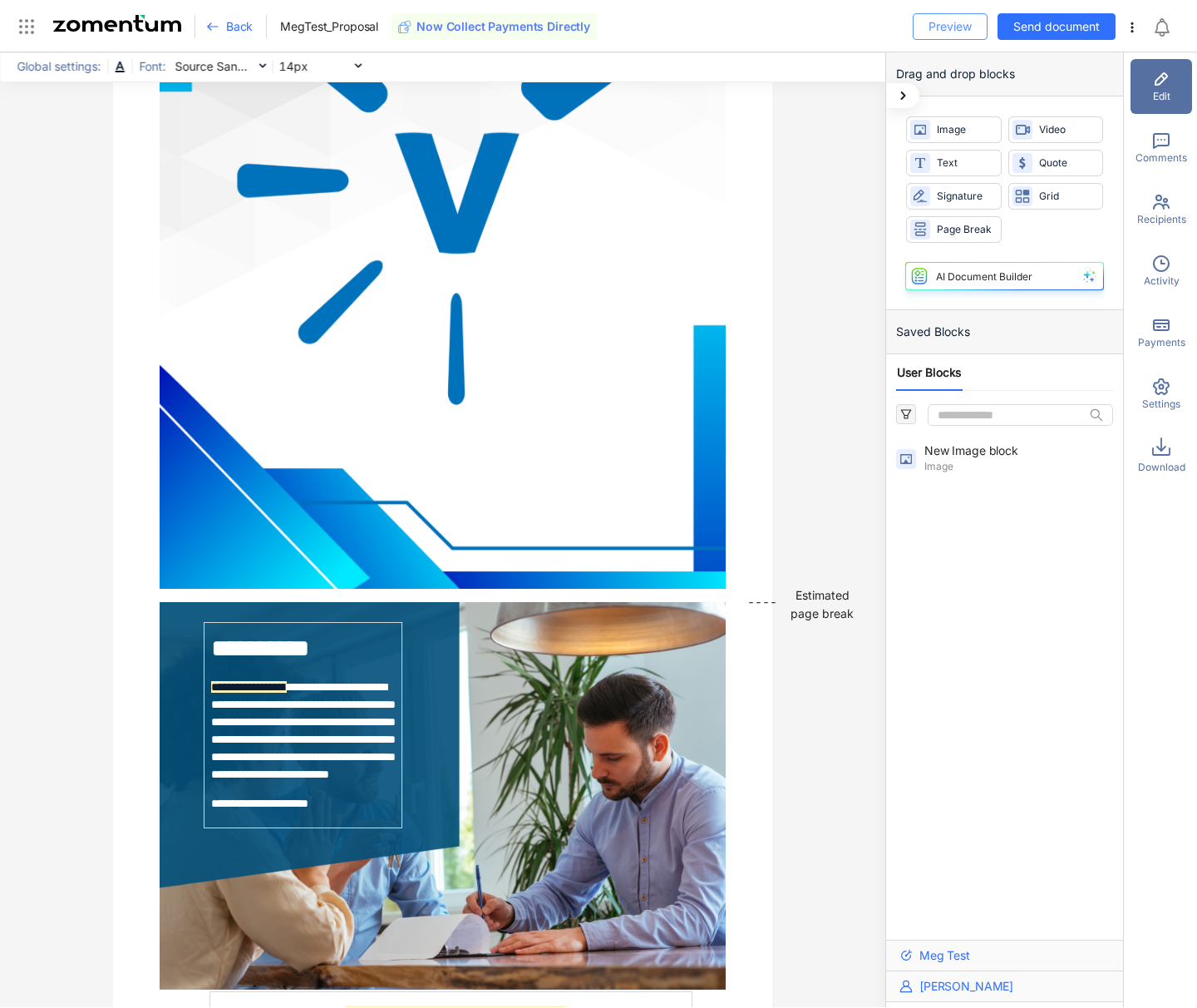
click at [948, 25] on span "Preview" at bounding box center [949, 27] width 43 height 18
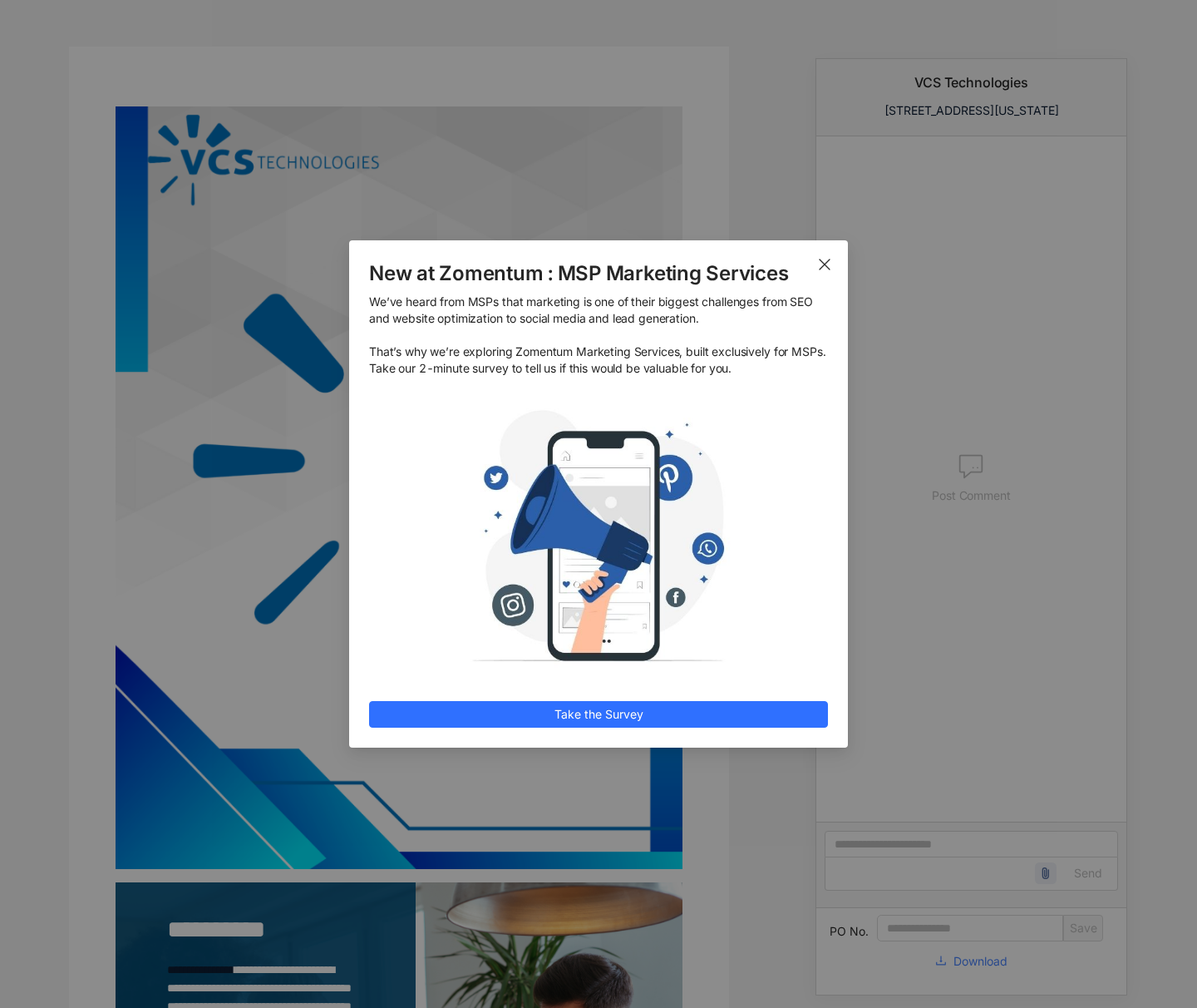
click at [830, 260] on icon "Close" at bounding box center [824, 264] width 14 height 14
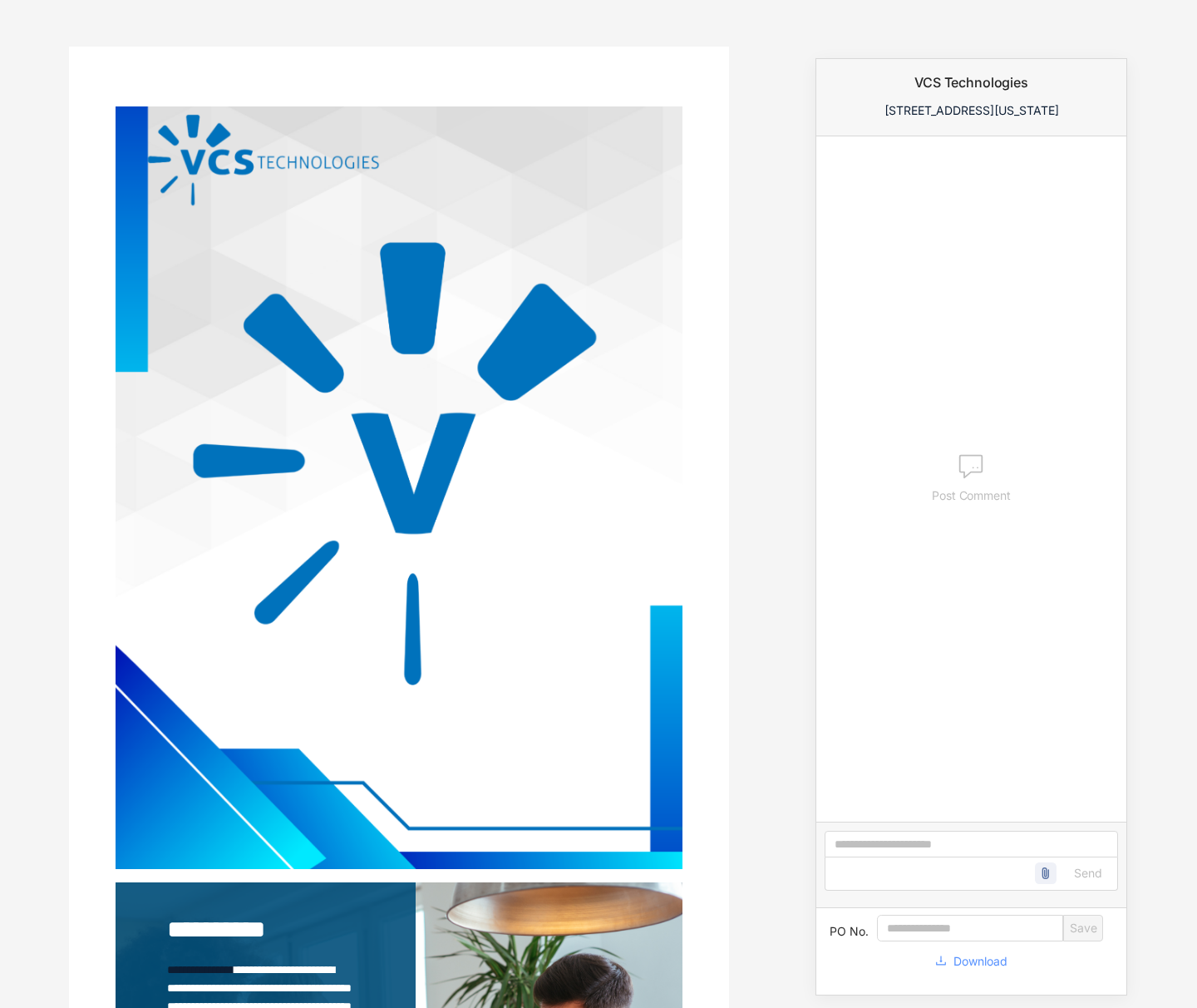
click at [984, 958] on span "Download" at bounding box center [980, 961] width 54 height 18
